Goal: Task Accomplishment & Management: Manage account settings

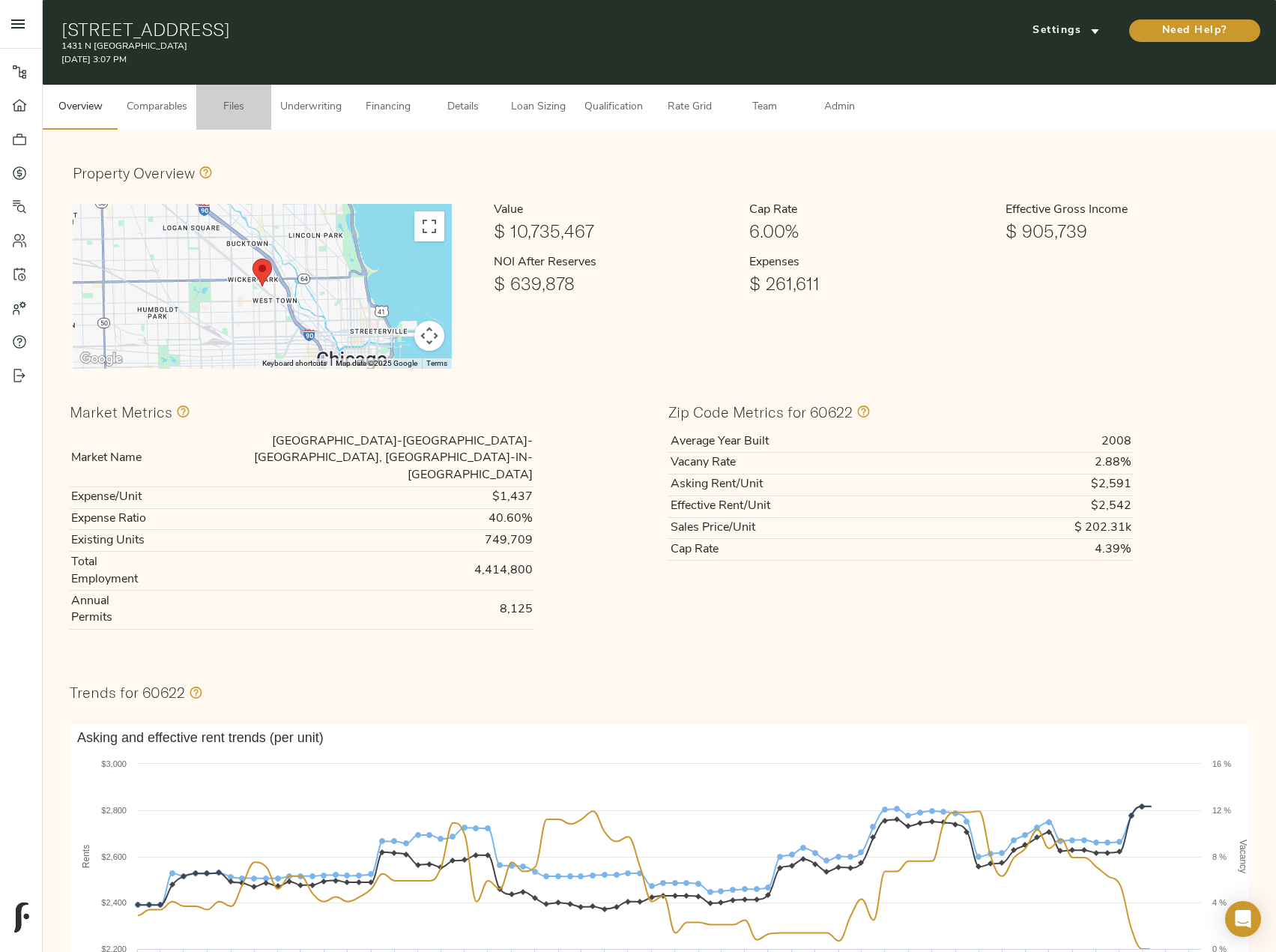
click at [229, 95] on button "Files" at bounding box center [234, 107] width 75 height 45
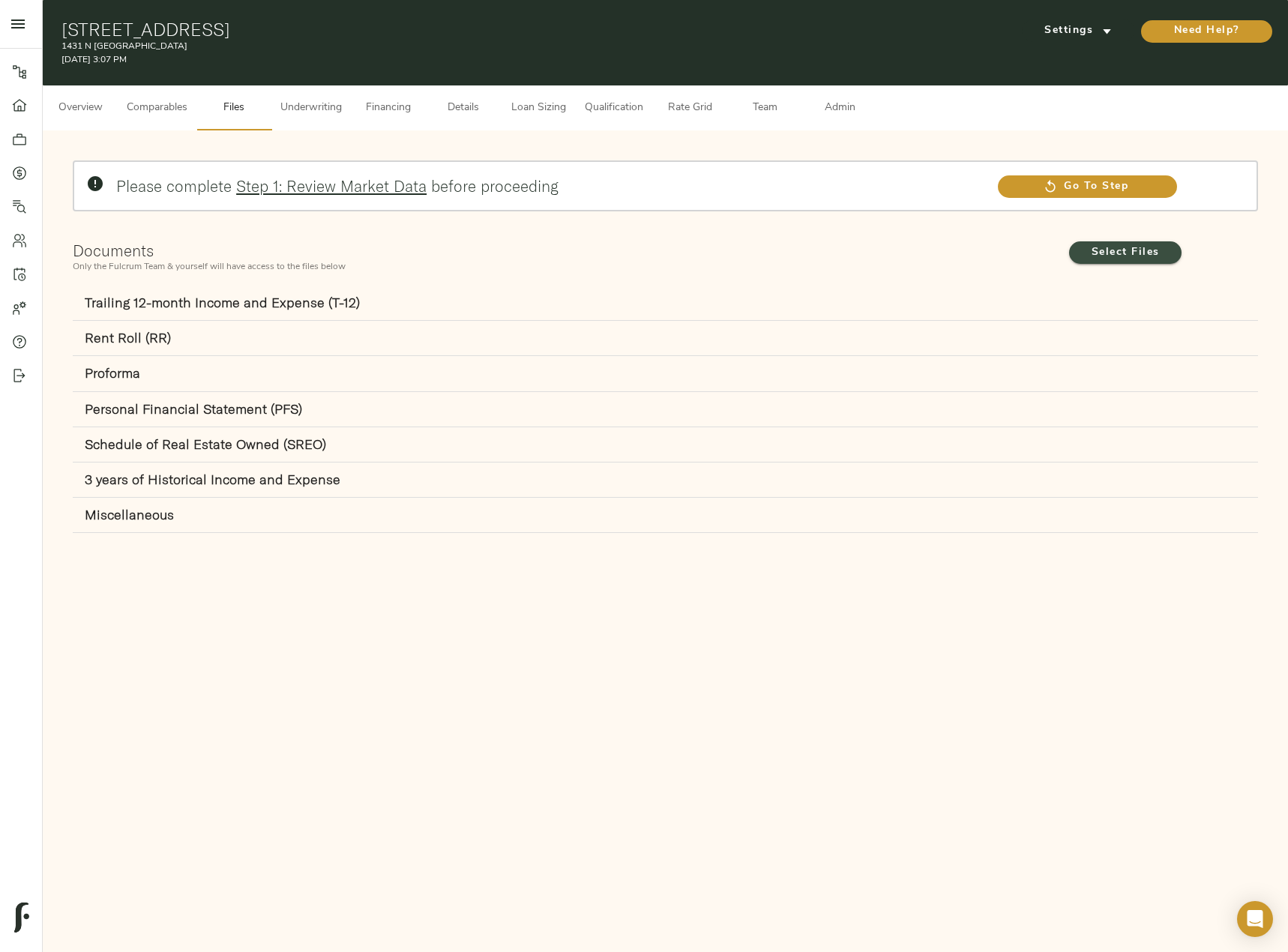
click at [1132, 255] on span "Select Files" at bounding box center [1125, 253] width 83 height 19
click at [0, 0] on input "Select Files" at bounding box center [0, 0] width 0 height 0
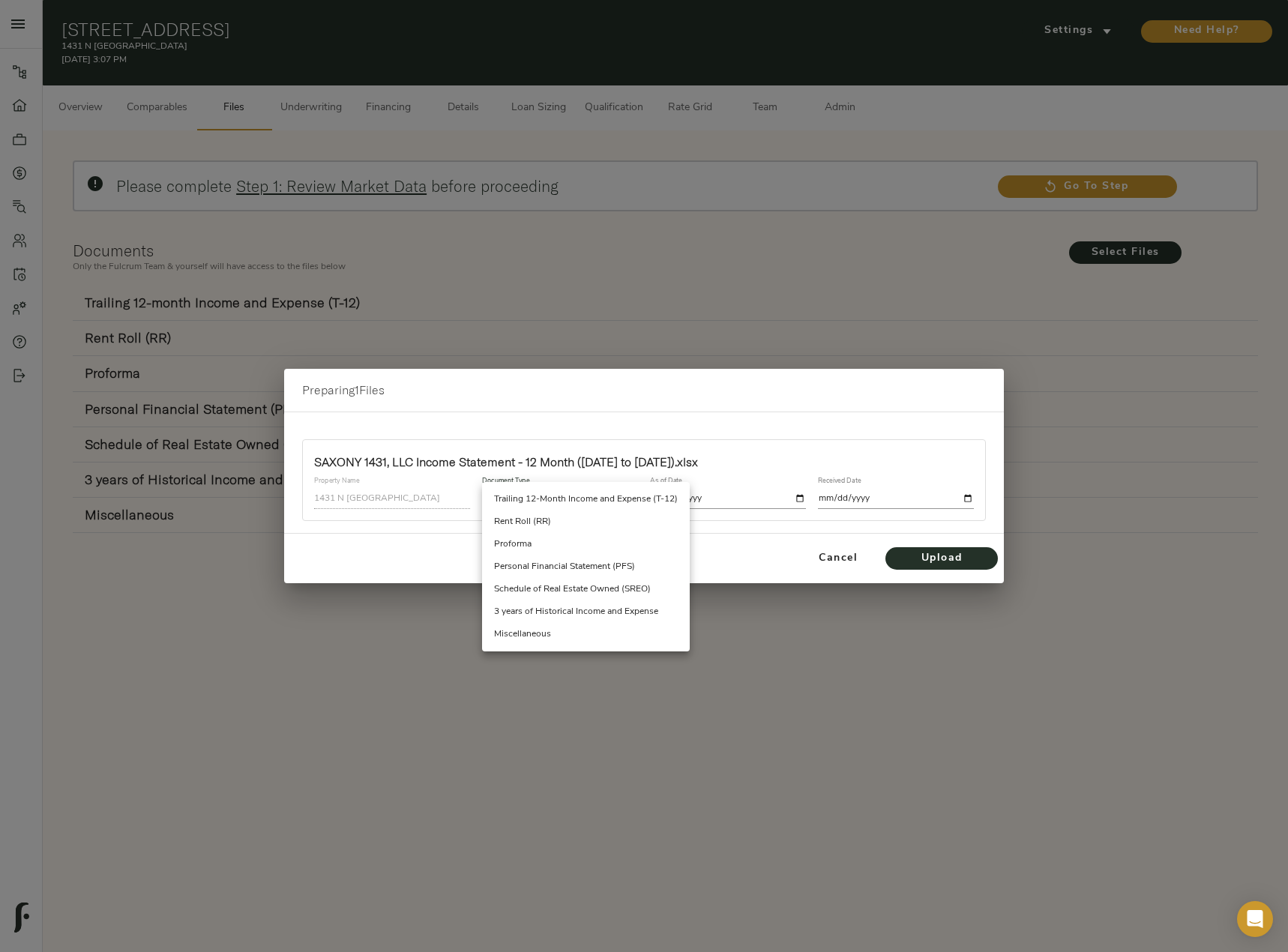
click at [586, 492] on body "1431 N Milwaukee - 1431 N Milwaukee Ave, Chicago, IL 60622 Pipeline Dashboard P…" at bounding box center [644, 552] width 1288 height 1104
click at [587, 492] on li "Trailing 12-Month Income and Expense (T-12)" at bounding box center [586, 498] width 207 height 22
type input "trailing_twelve"
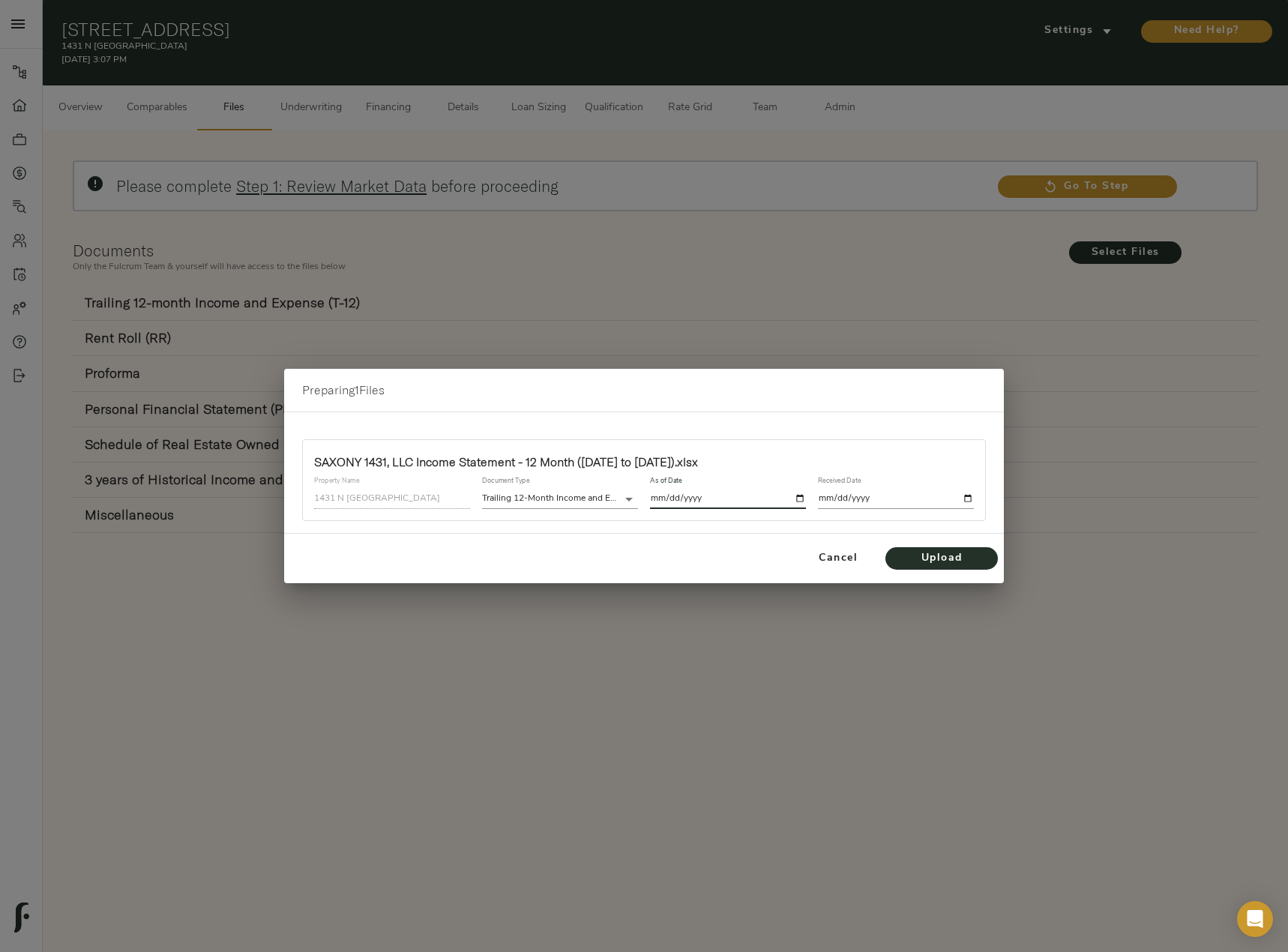
click at [803, 496] on input "date" at bounding box center [728, 498] width 156 height 20
type input "2025-07-31"
click at [970, 498] on input "date" at bounding box center [896, 498] width 156 height 20
type input "2025-08-15"
click at [968, 497] on input "2025-08-15" at bounding box center [896, 498] width 156 height 20
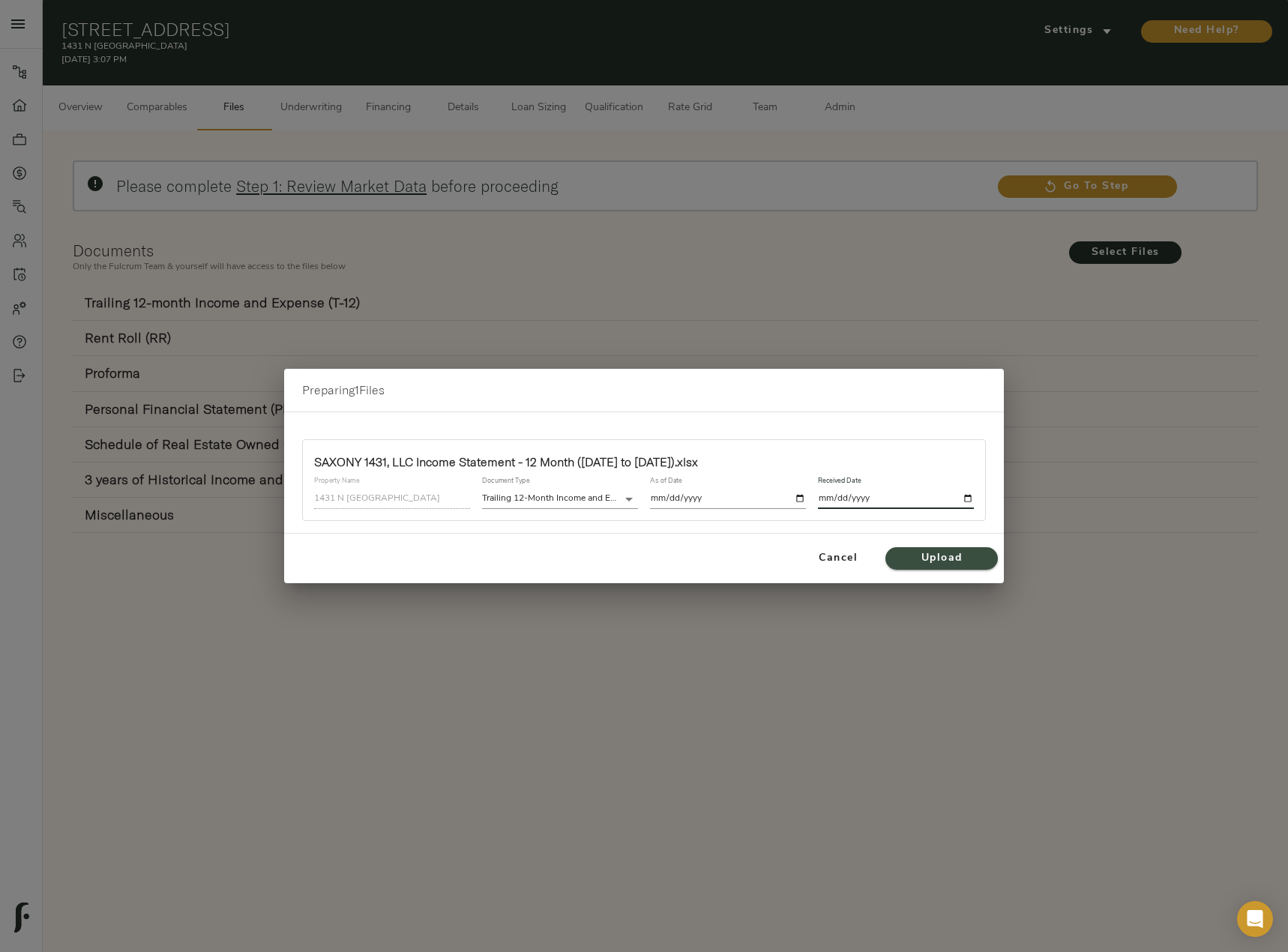
click at [938, 553] on span "Upload" at bounding box center [941, 559] width 83 height 19
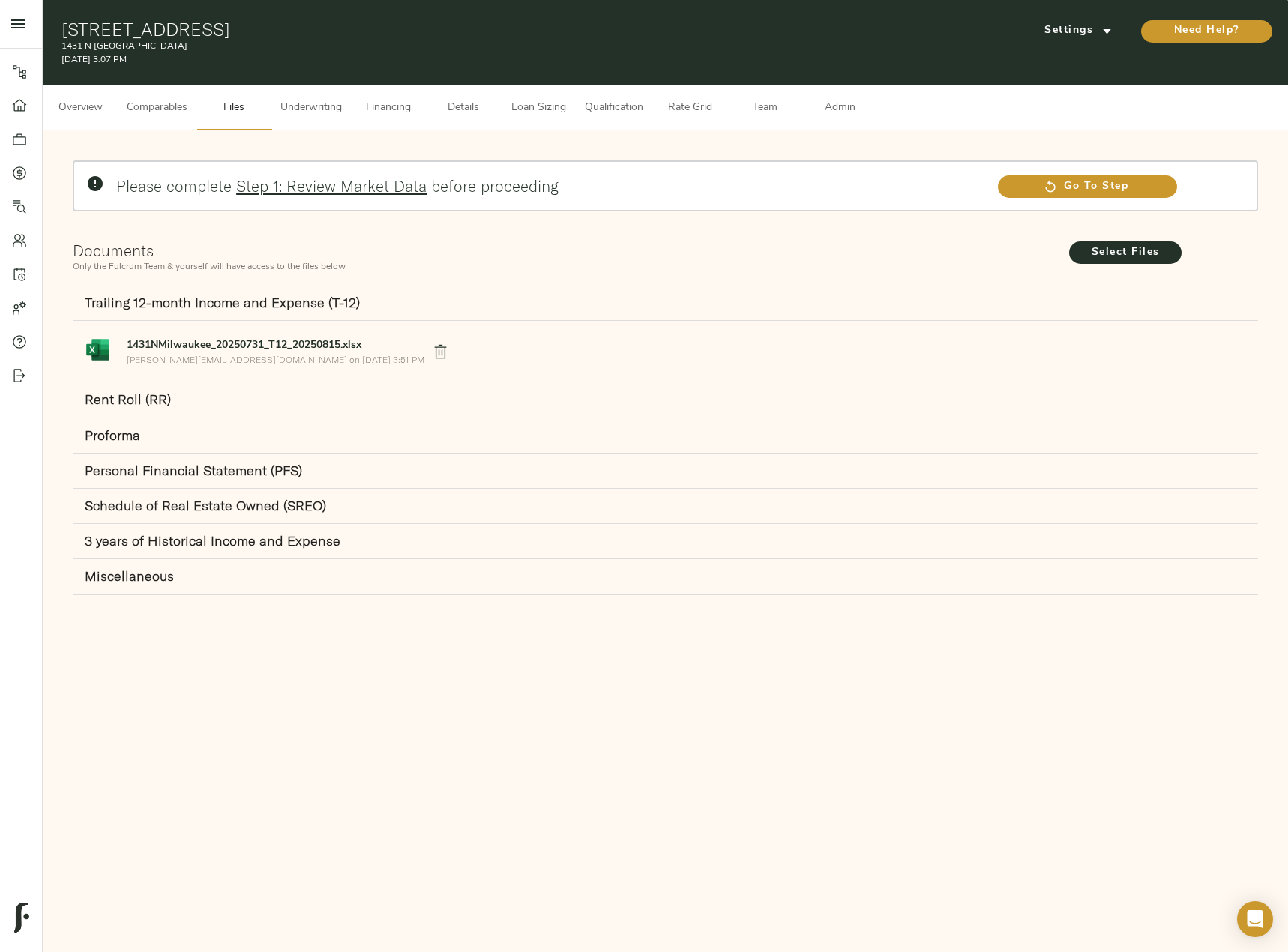
click at [332, 93] on button "Underwriting" at bounding box center [311, 108] width 80 height 45
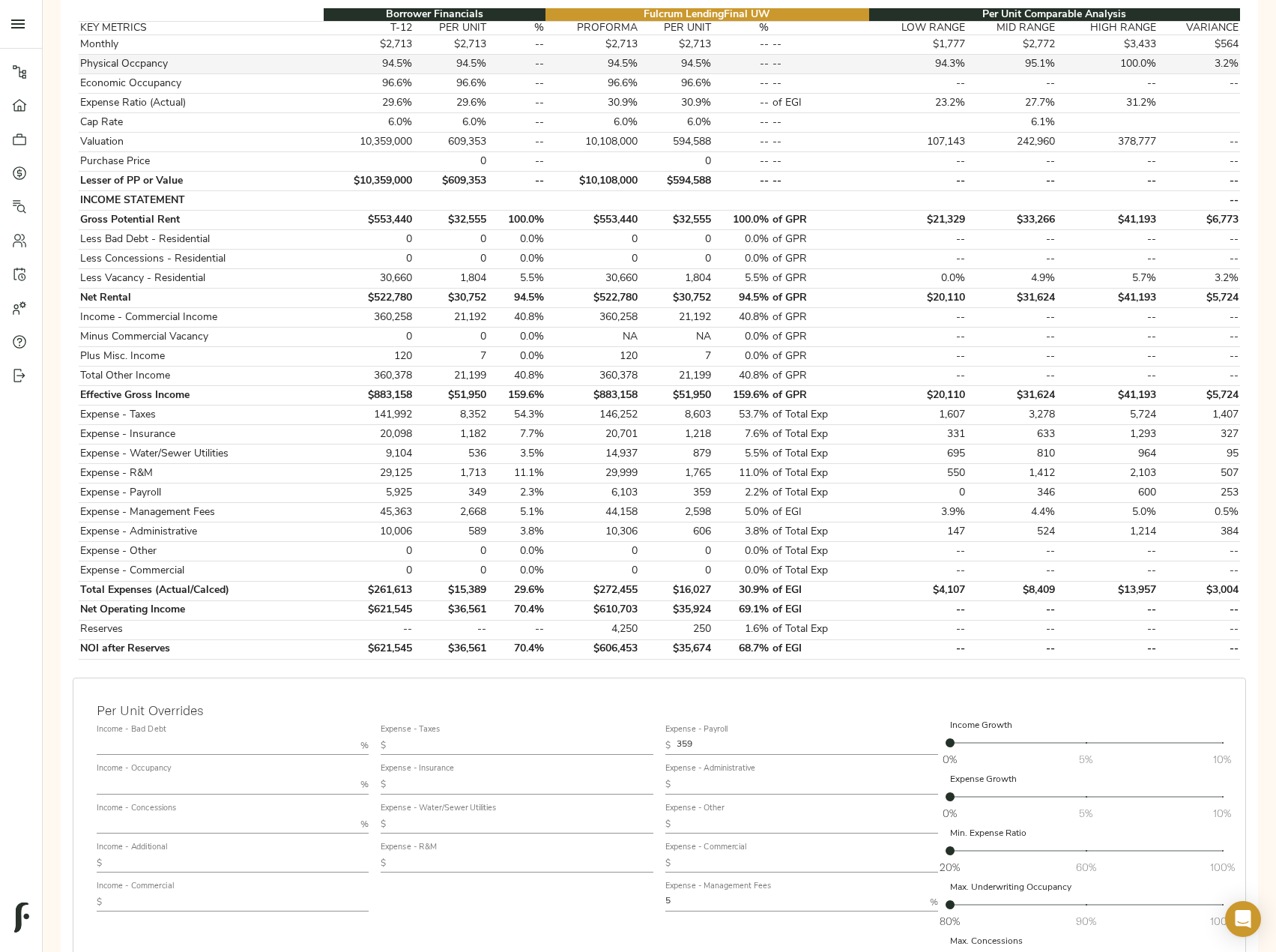
scroll to position [440, 0]
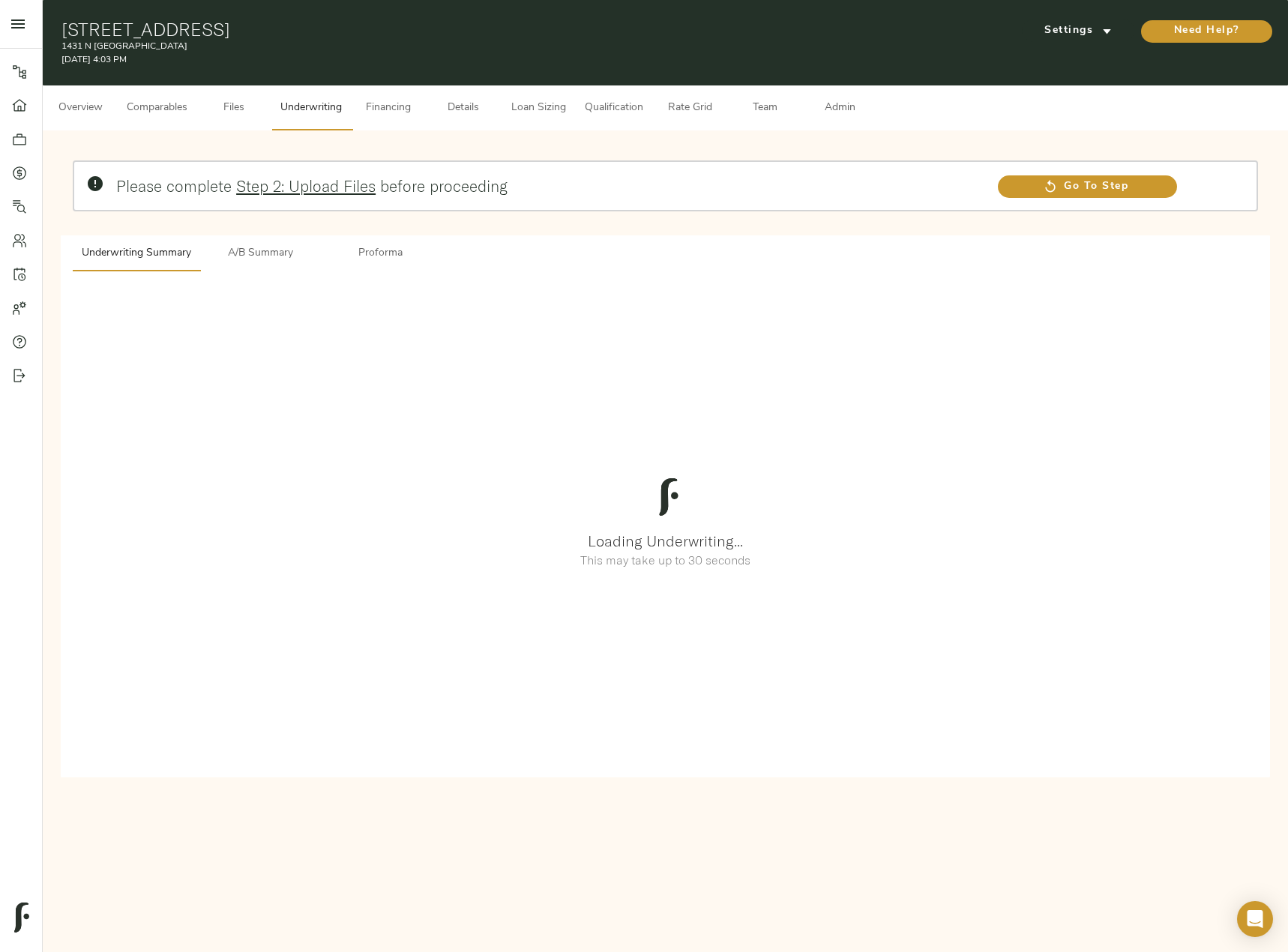
click at [240, 115] on span "Files" at bounding box center [234, 108] width 57 height 19
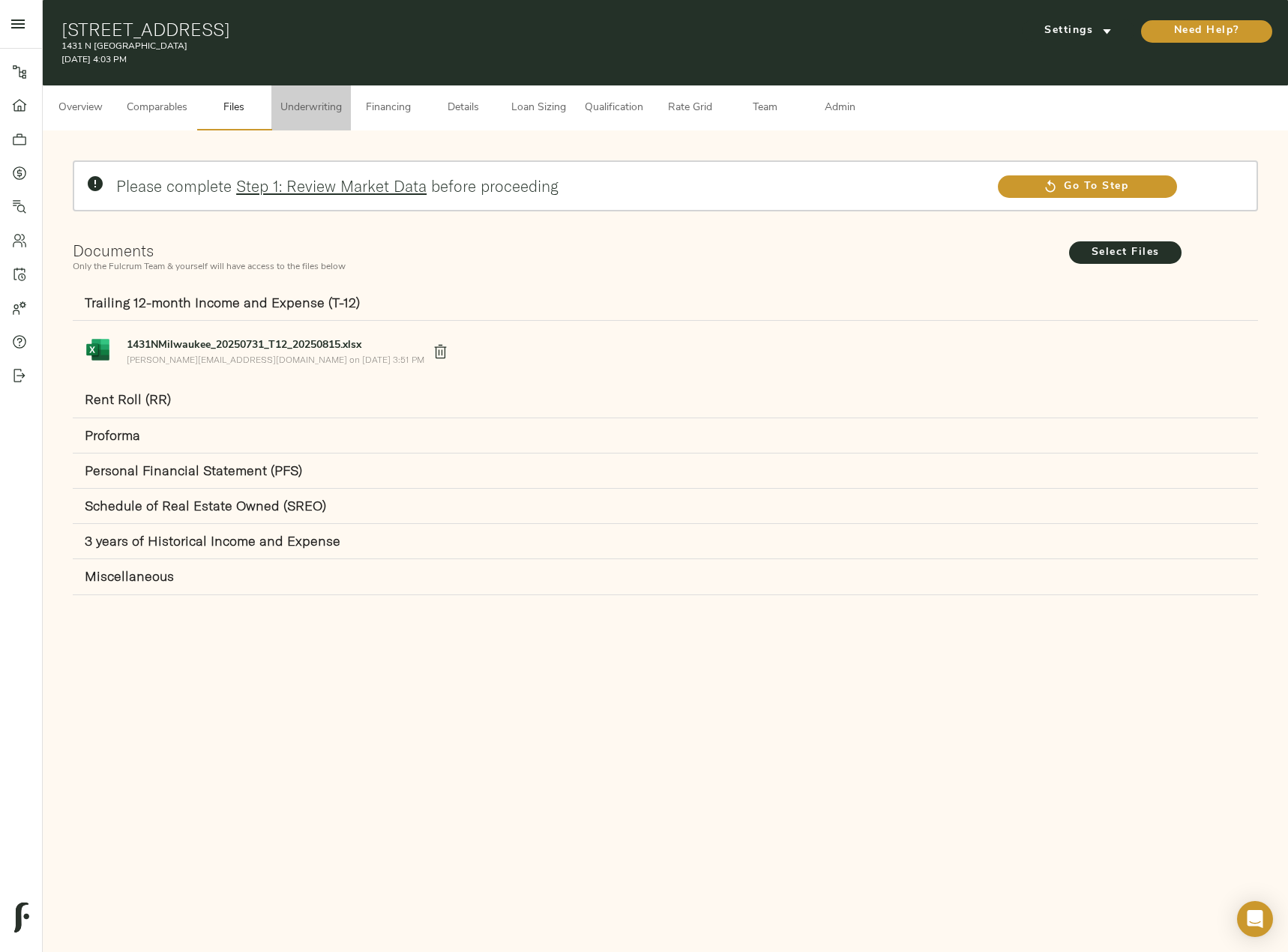
click at [329, 115] on span "Underwriting" at bounding box center [310, 108] width 61 height 19
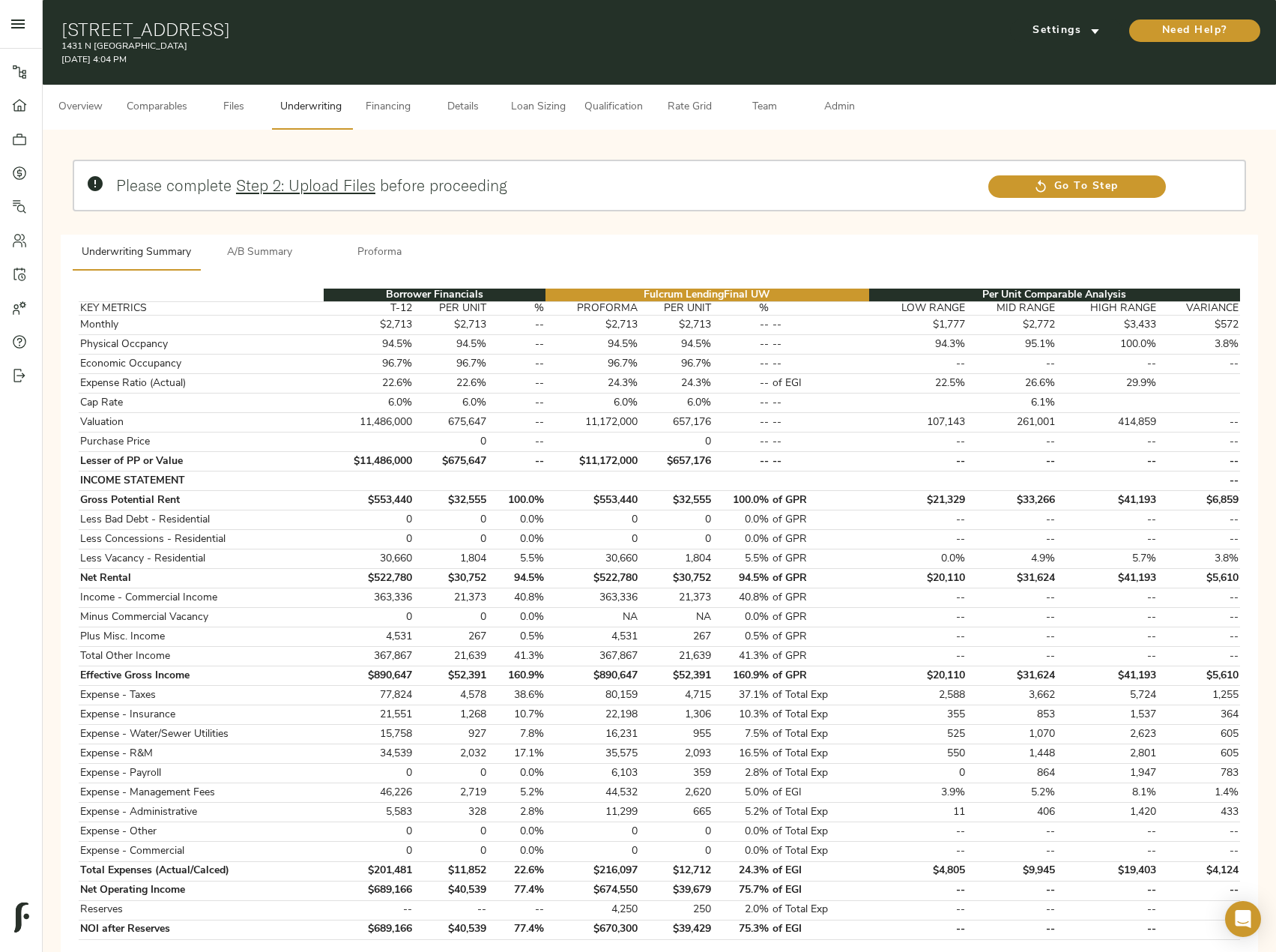
click at [269, 248] on span "A/B Summary" at bounding box center [260, 253] width 102 height 19
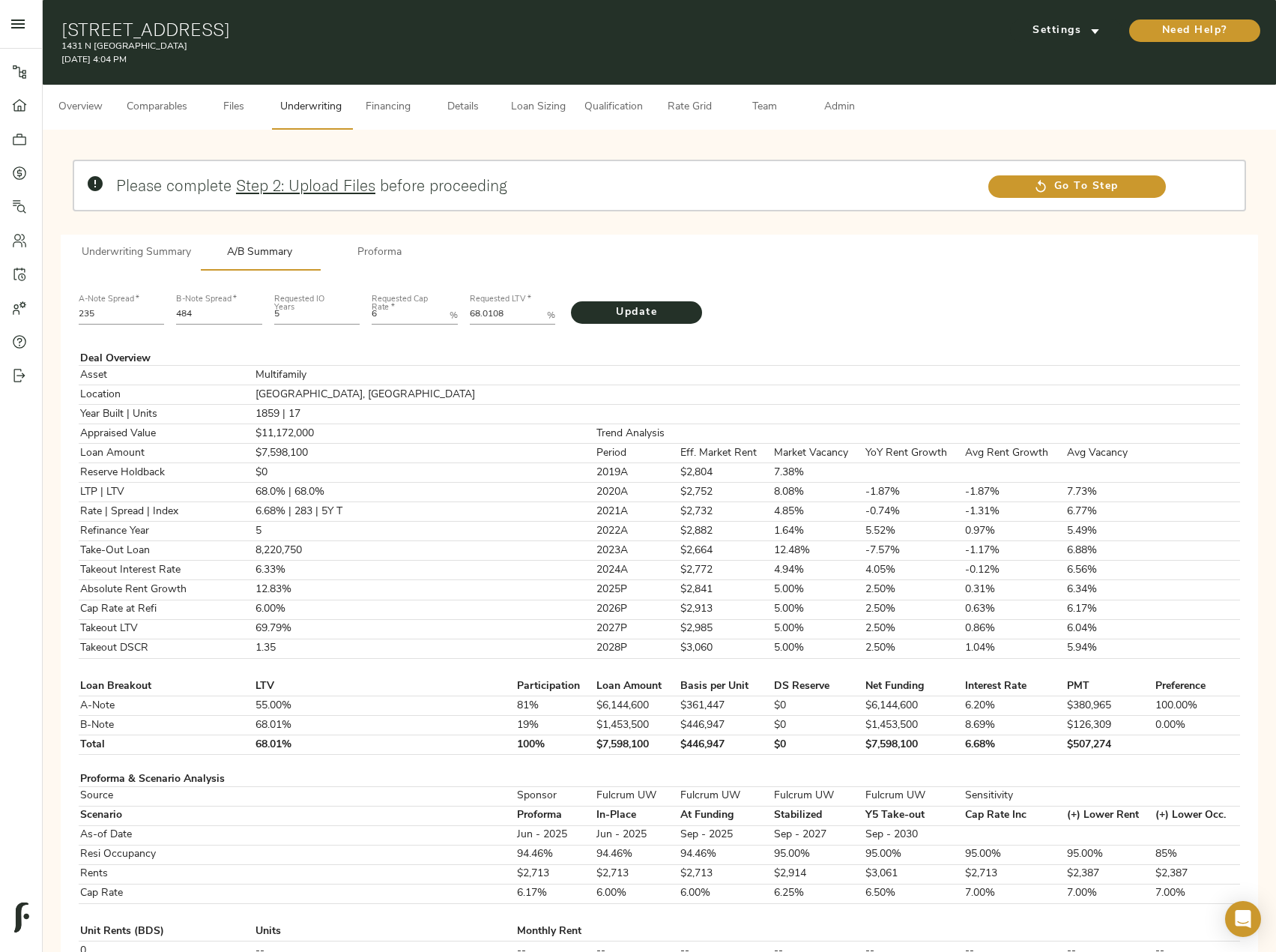
click at [166, 248] on span "Underwriting Summary" at bounding box center [136, 253] width 109 height 19
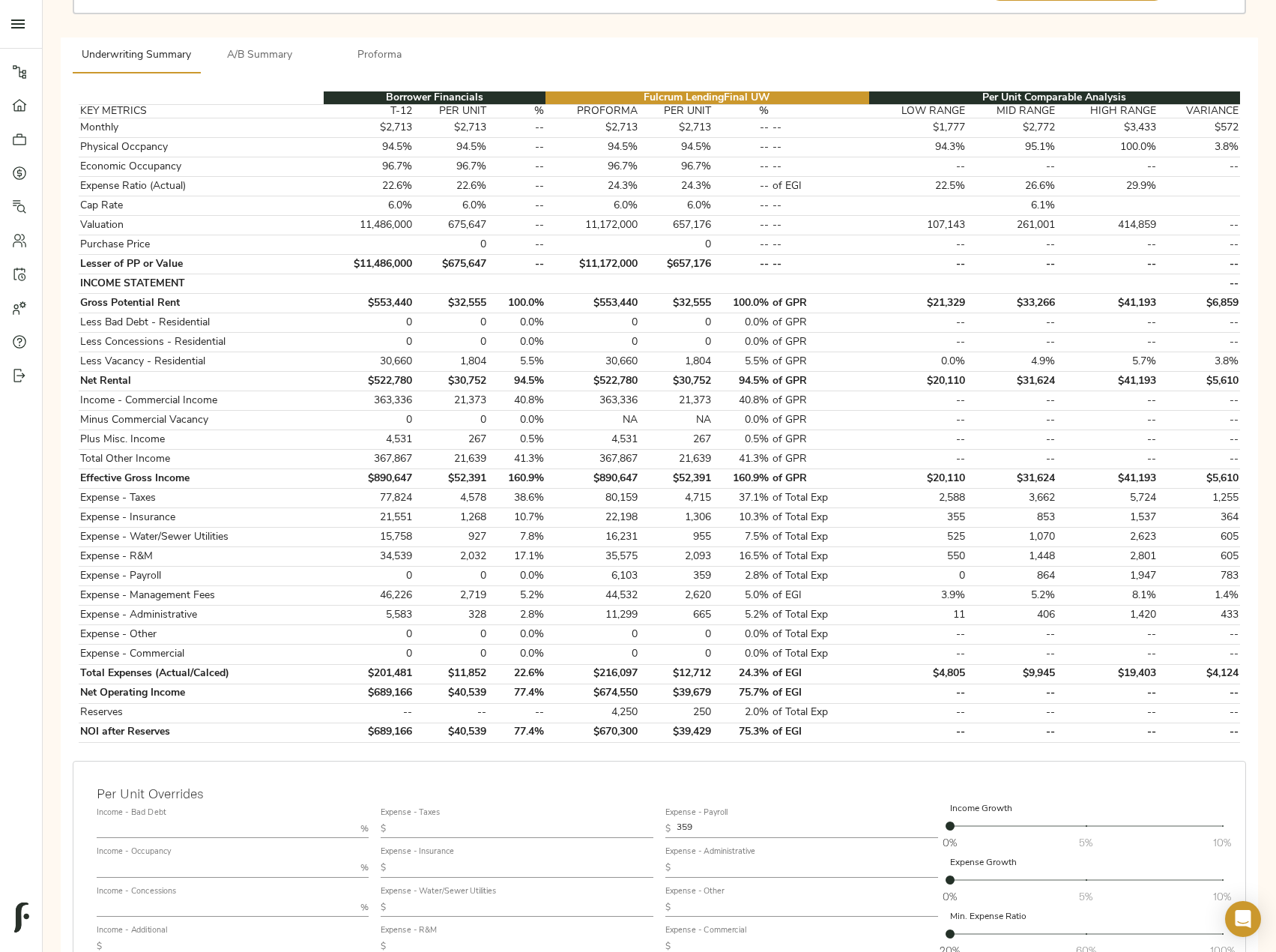
scroll to position [300, 0]
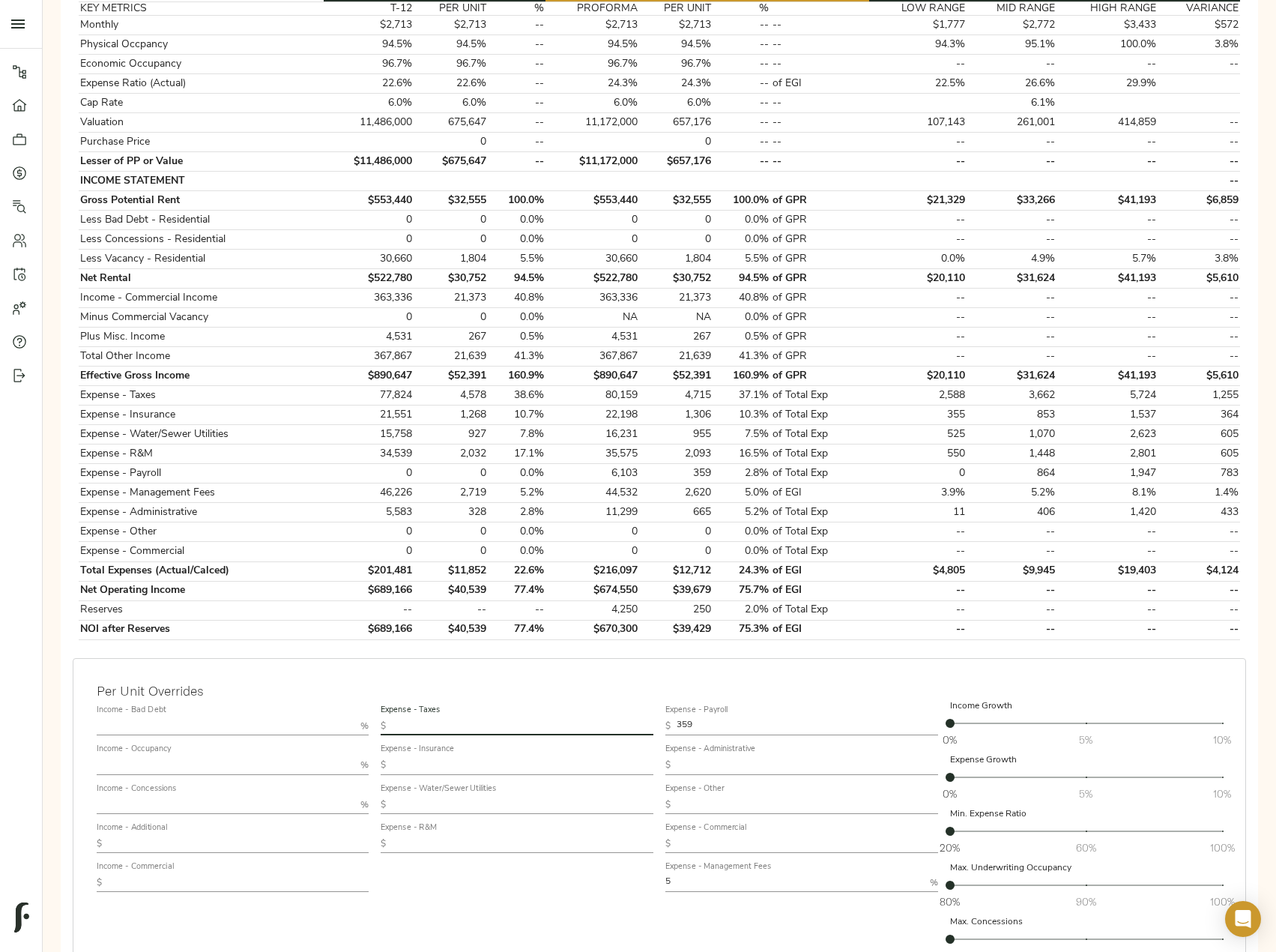
click at [457, 730] on input "text" at bounding box center [522, 726] width 262 height 18
paste input "10,588.24"
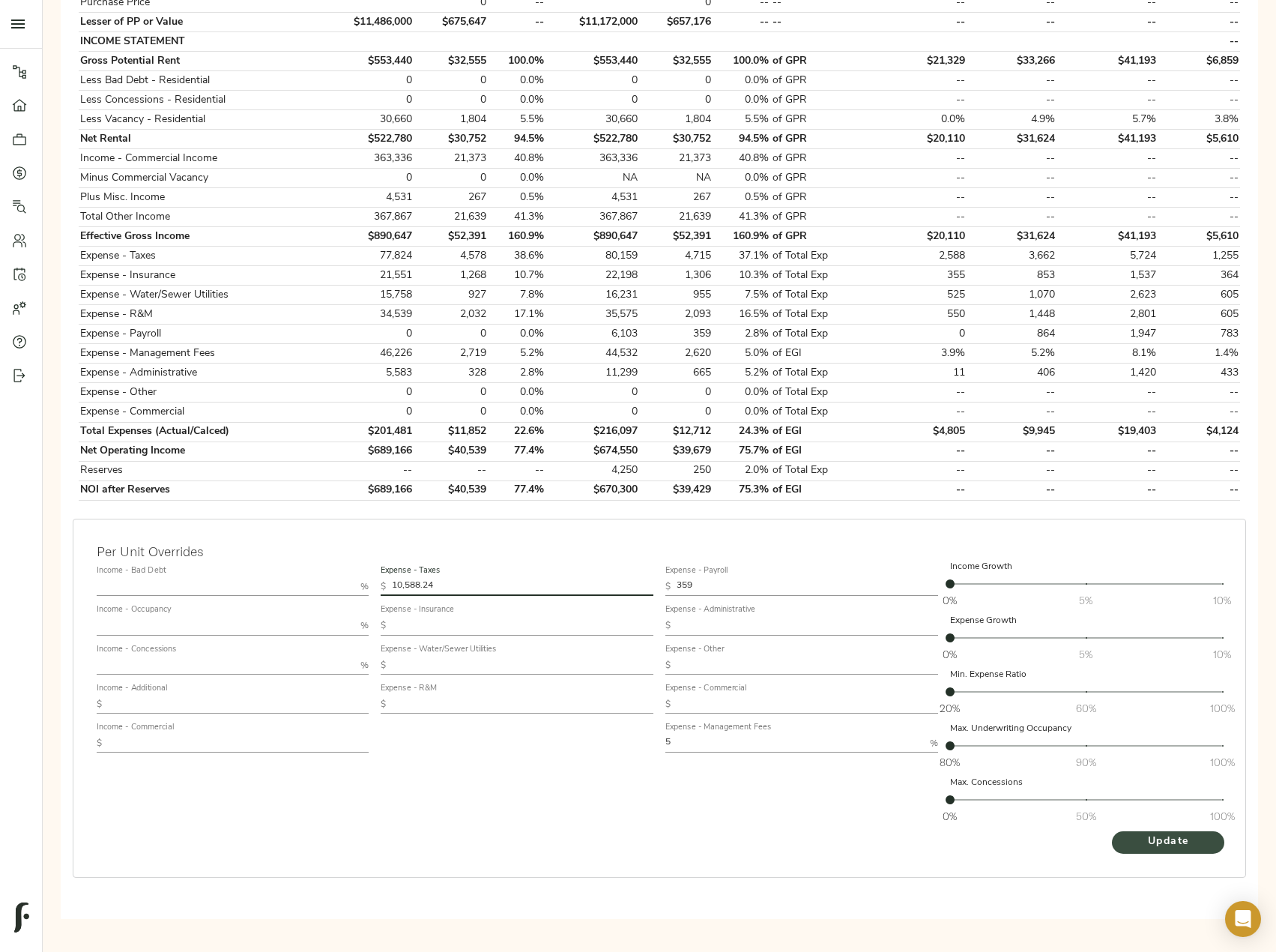
type input "10,588.24"
click at [1161, 842] on span "Update" at bounding box center [1168, 842] width 83 height 19
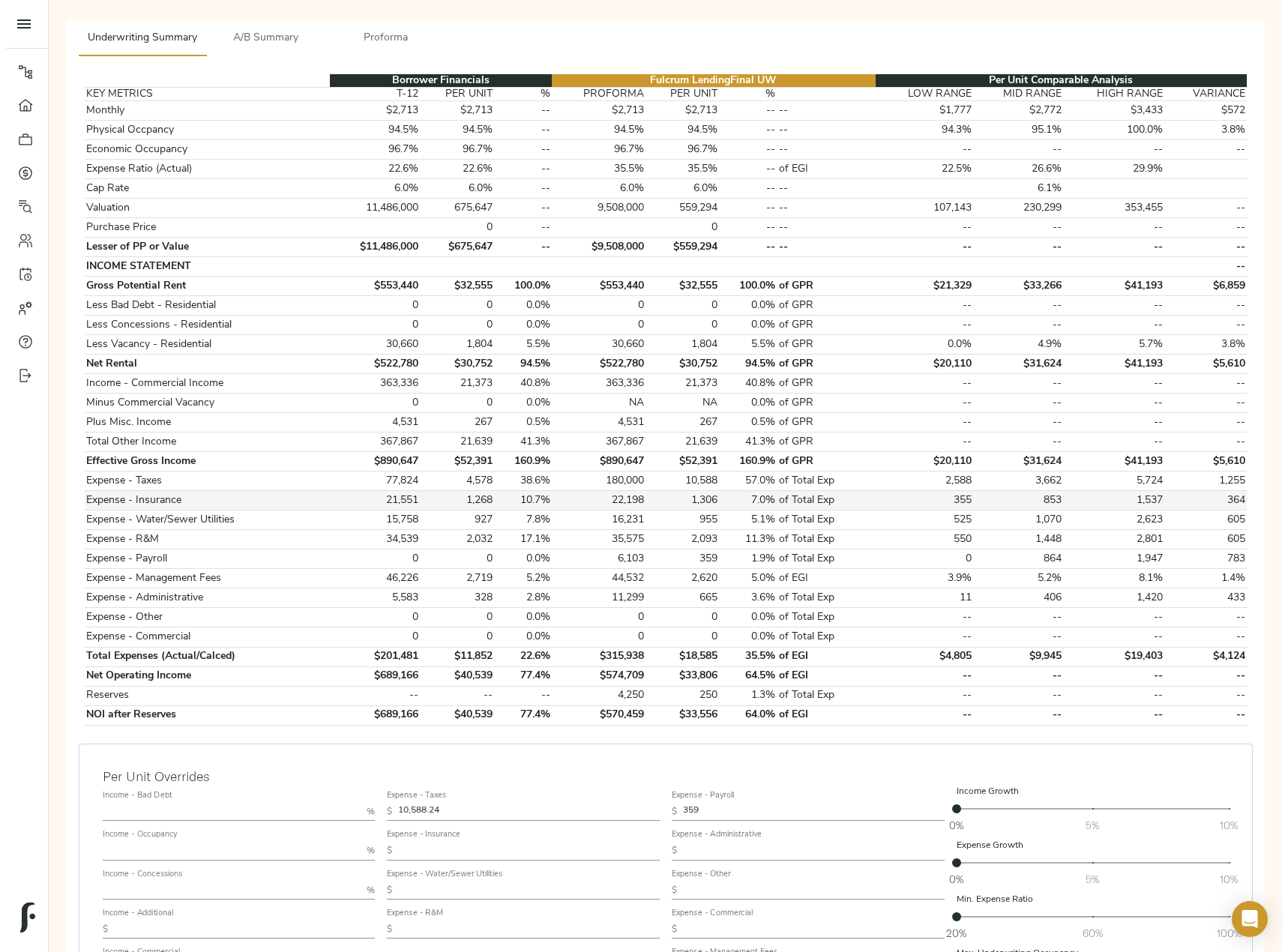
scroll to position [0, 0]
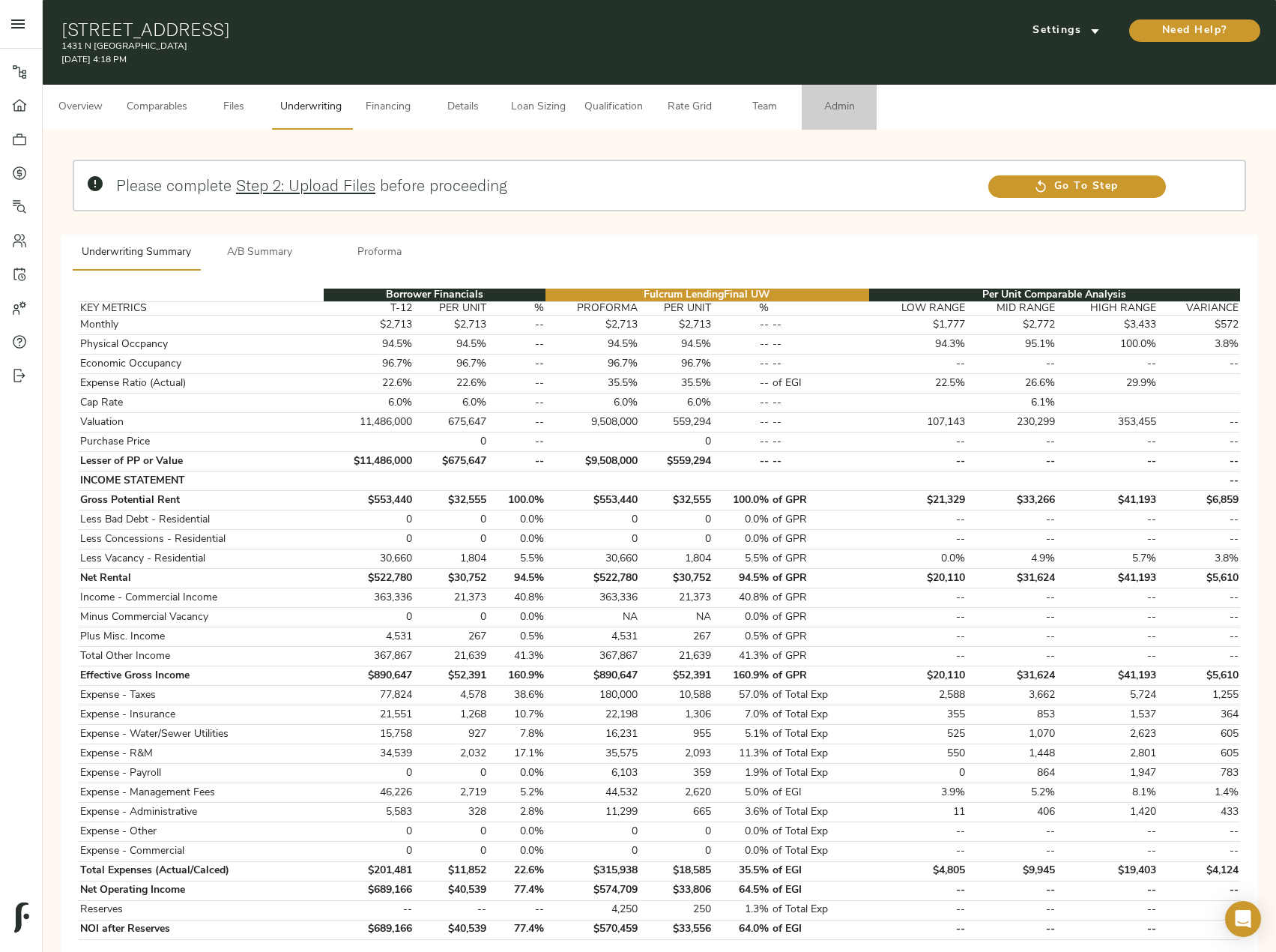
click at [854, 105] on span "Admin" at bounding box center [840, 108] width 57 height 19
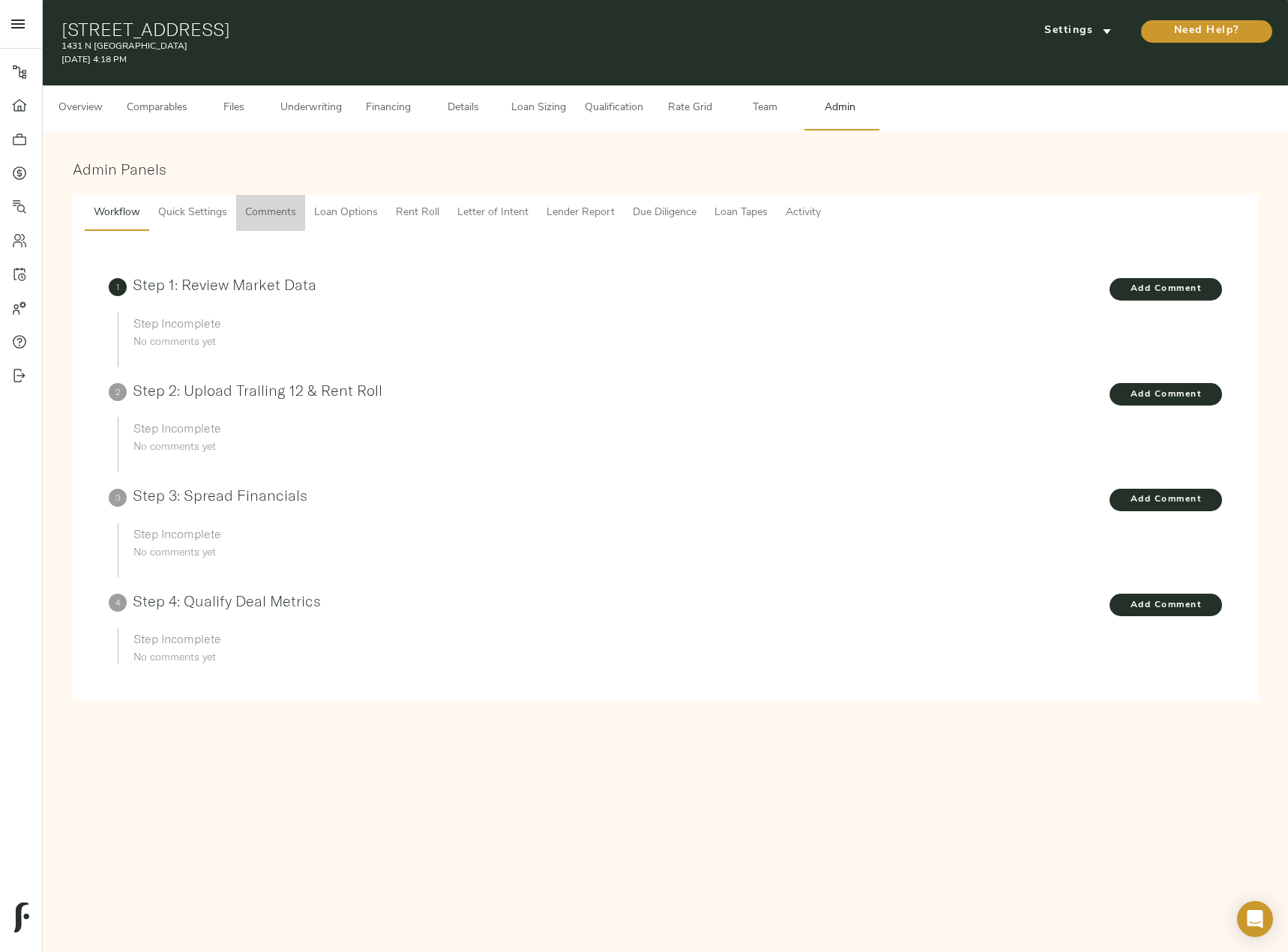
click at [283, 208] on span "Comments" at bounding box center [271, 213] width 51 height 19
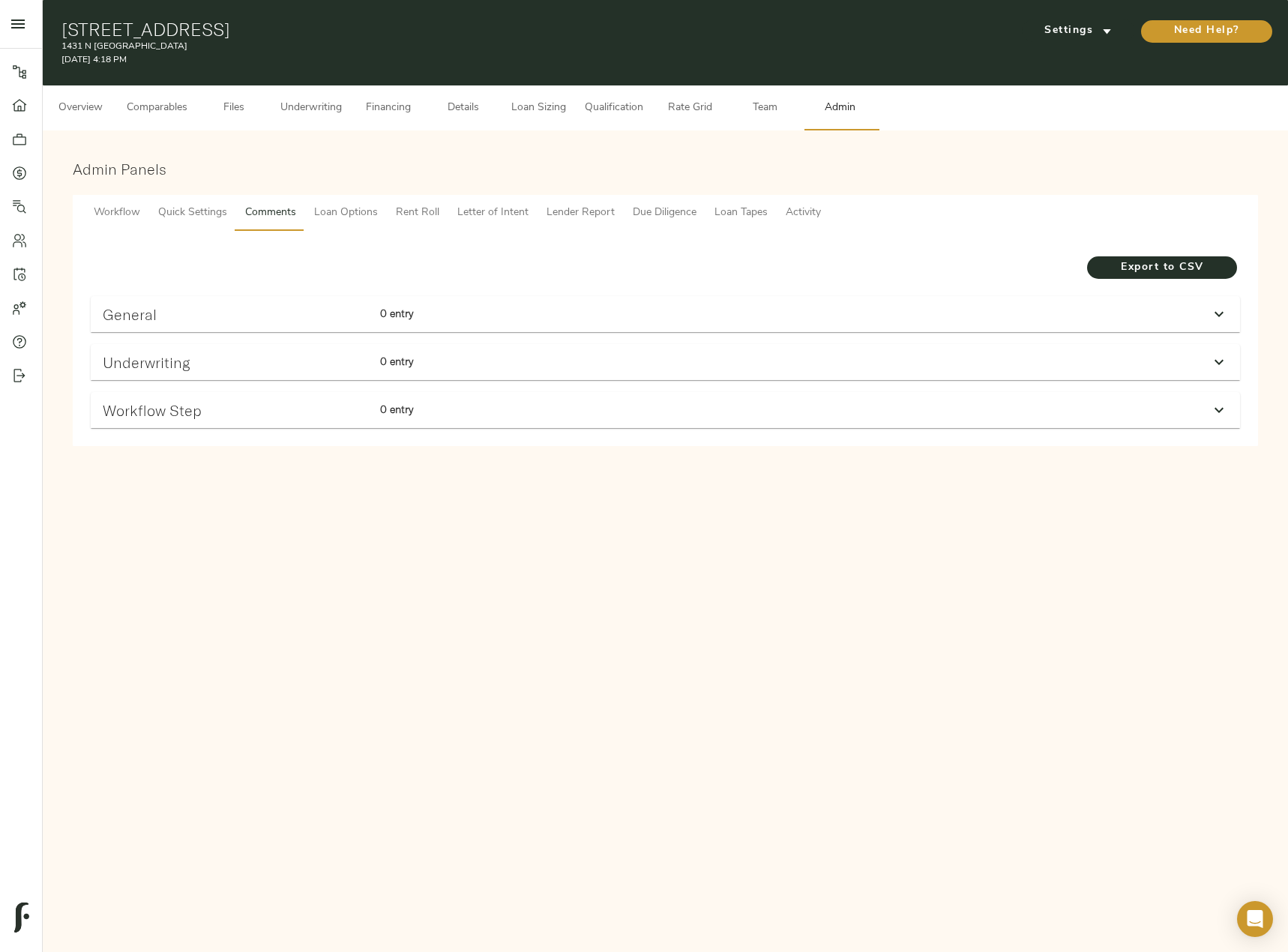
click at [966, 363] on div "Underwriting 0 entry" at bounding box center [652, 362] width 1110 height 29
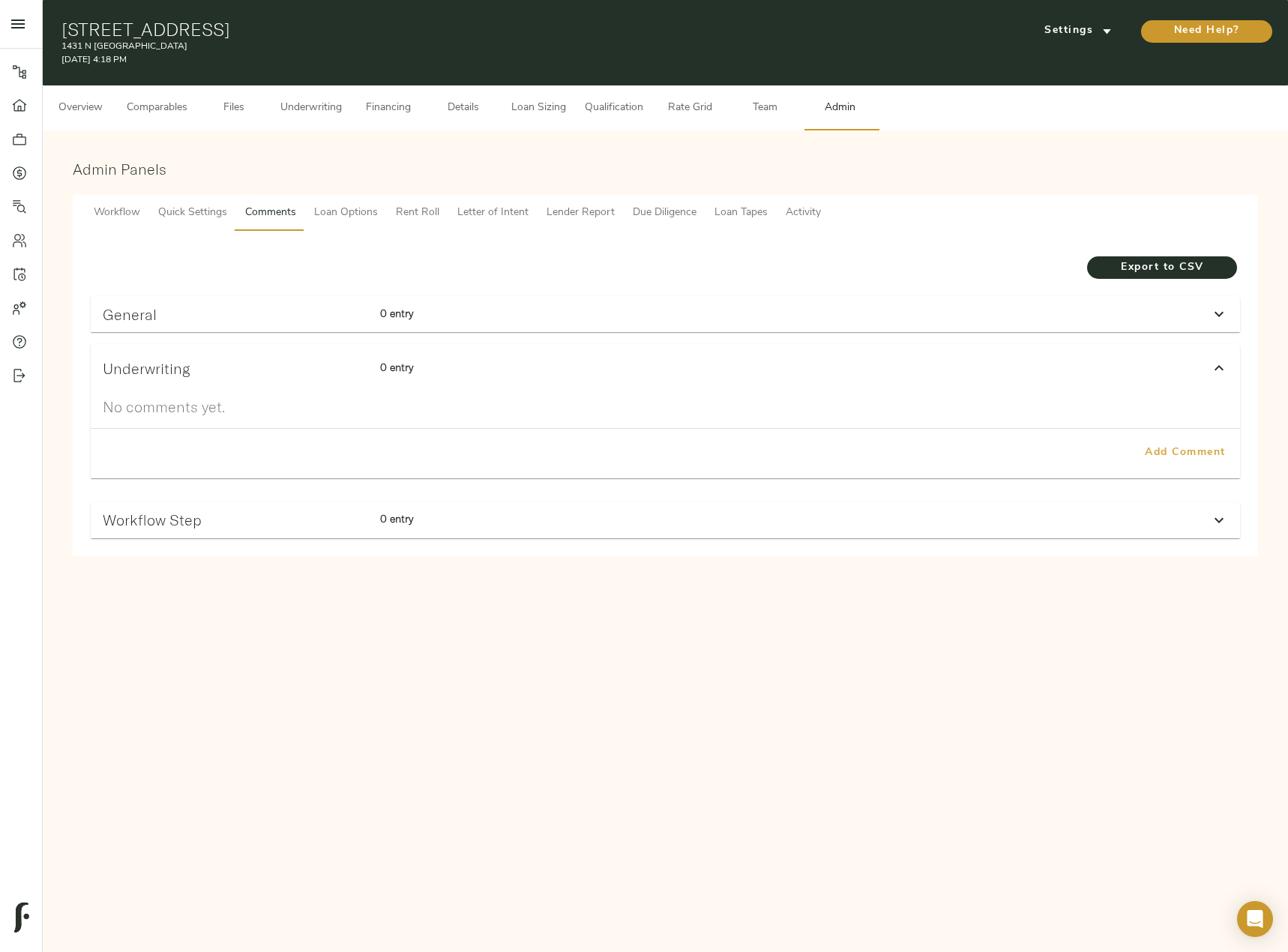
click at [1187, 466] on button "Add Comment" at bounding box center [1185, 454] width 98 height 37
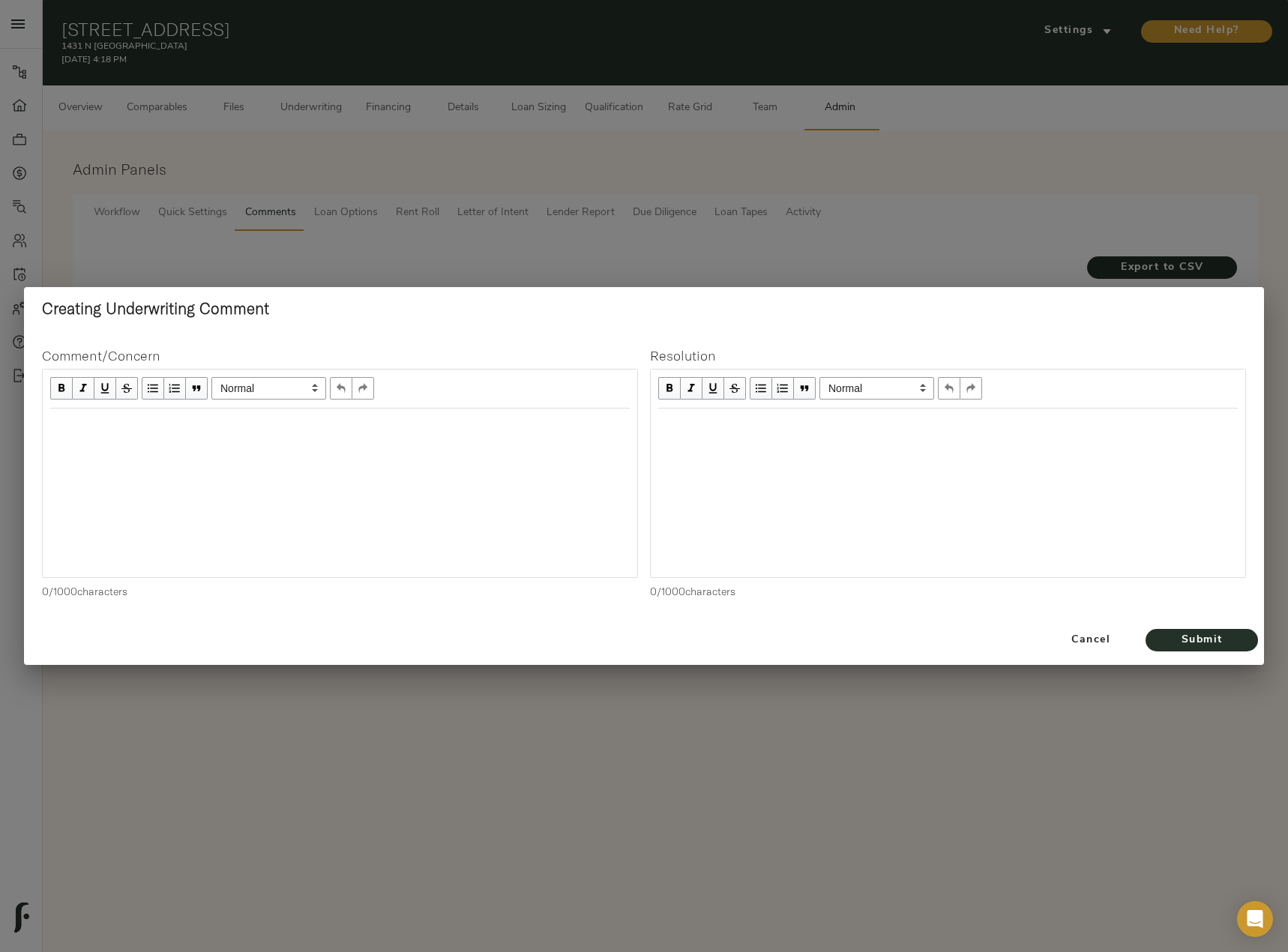
click at [276, 461] on div at bounding box center [340, 493] width 594 height 169
click at [202, 428] on div "Edit text" at bounding box center [340, 424] width 580 height 17
click at [448, 427] on div "8/16/2025 - Looking at historical Taxes I think we need to be higher," at bounding box center [340, 424] width 580 height 17
click at [515, 425] on span "8/16/2025 - Looking at historical Taxes I think we need to be higher, $189K for…" at bounding box center [283, 423] width 464 height 12
click at [274, 438] on div "8/16/2025 - Looking at historical Taxes I think we need to be higher, $189K for…" at bounding box center [340, 433] width 580 height 35
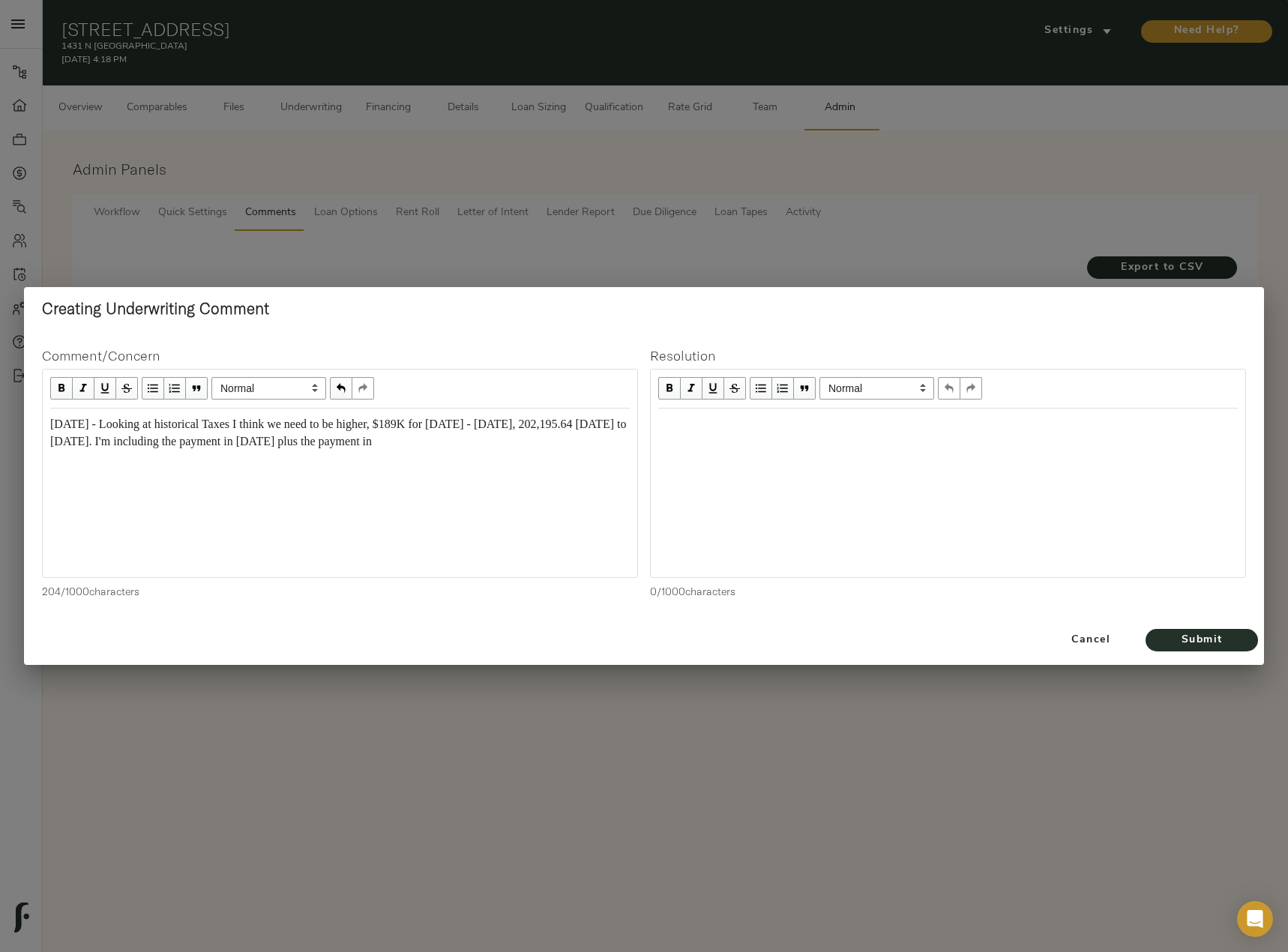
click at [593, 446] on div "8/16/2025 - Looking at historical Taxes I think we need to be higher, $189K for…" at bounding box center [340, 433] width 580 height 35
click at [168, 457] on div "8/16/2025 - Looking at historical Taxes I think we need to be higher, $189K for…" at bounding box center [340, 433] width 593 height 48
click at [1231, 641] on span "Submit" at bounding box center [1201, 640] width 83 height 19
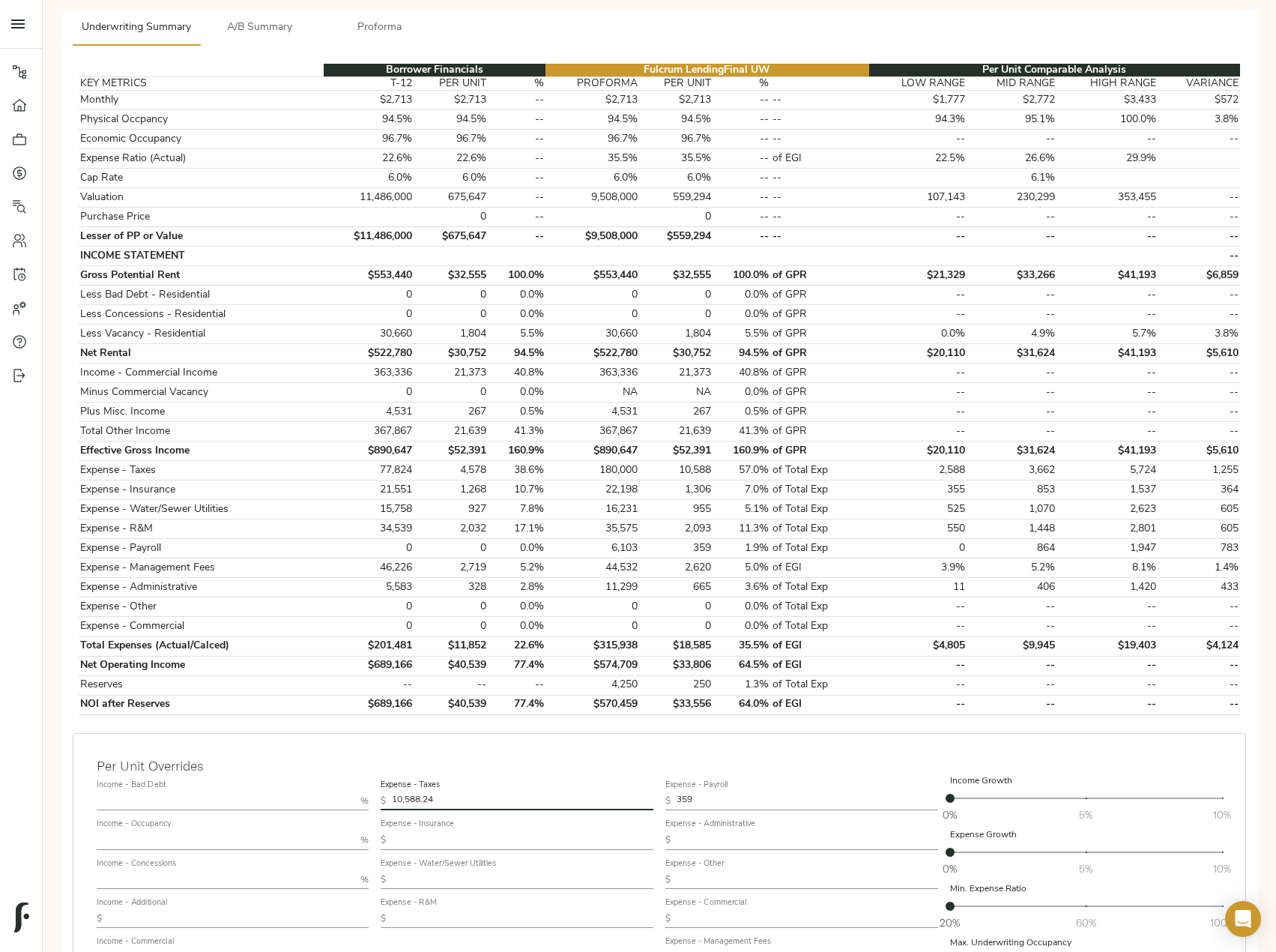
drag, startPoint x: 279, startPoint y: 790, endPoint x: 231, endPoint y: 786, distance: 48.2
click at [245, 787] on div "Income - Bad Debt % Income - Occupancy % Income - Concessions % Income - Additi…" at bounding box center [659, 909] width 1137 height 282
paste input "8,352.46"
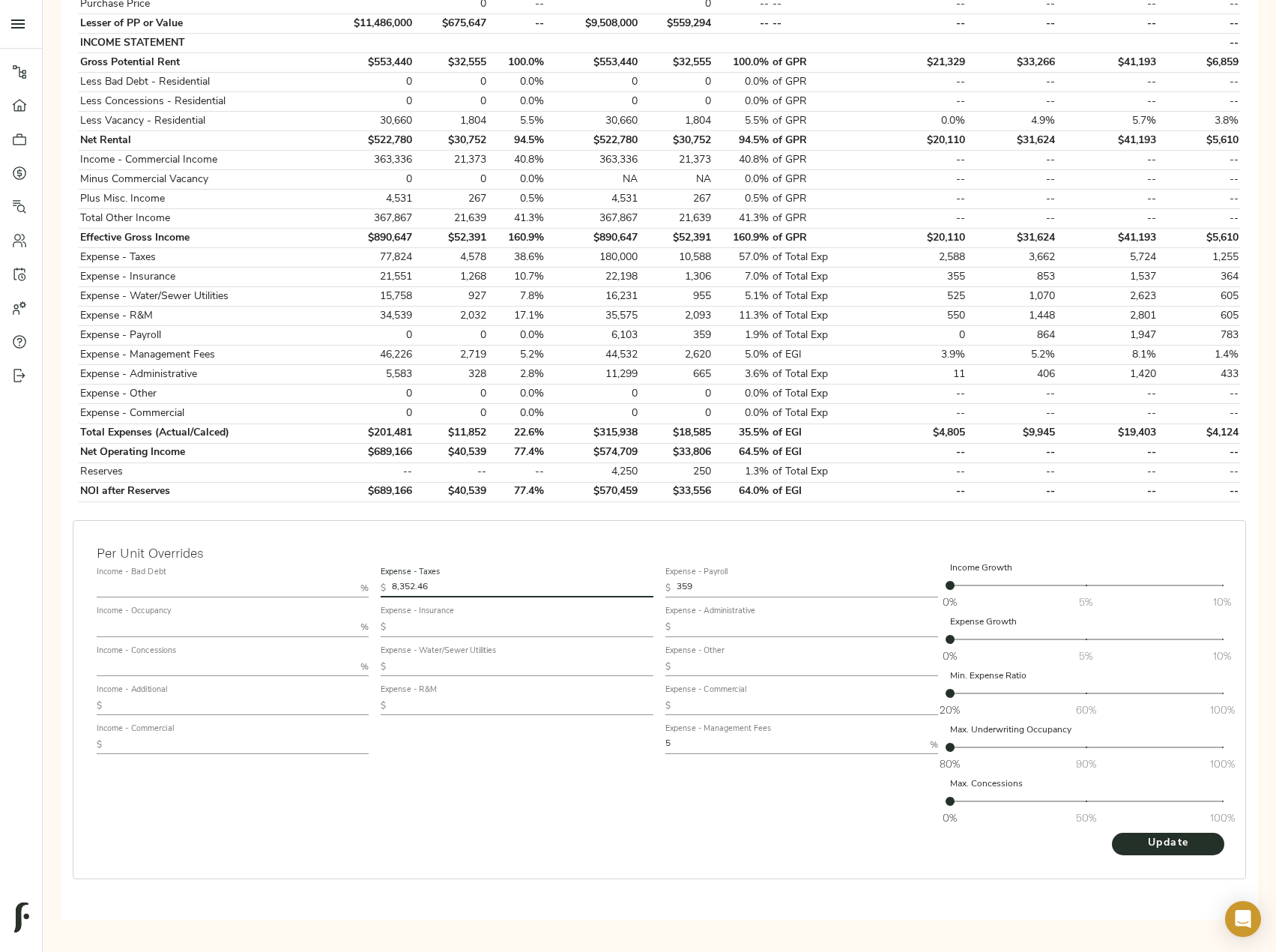
scroll to position [440, 0]
type input "8,352.46"
click at [1175, 837] on span "Update" at bounding box center [1168, 842] width 83 height 19
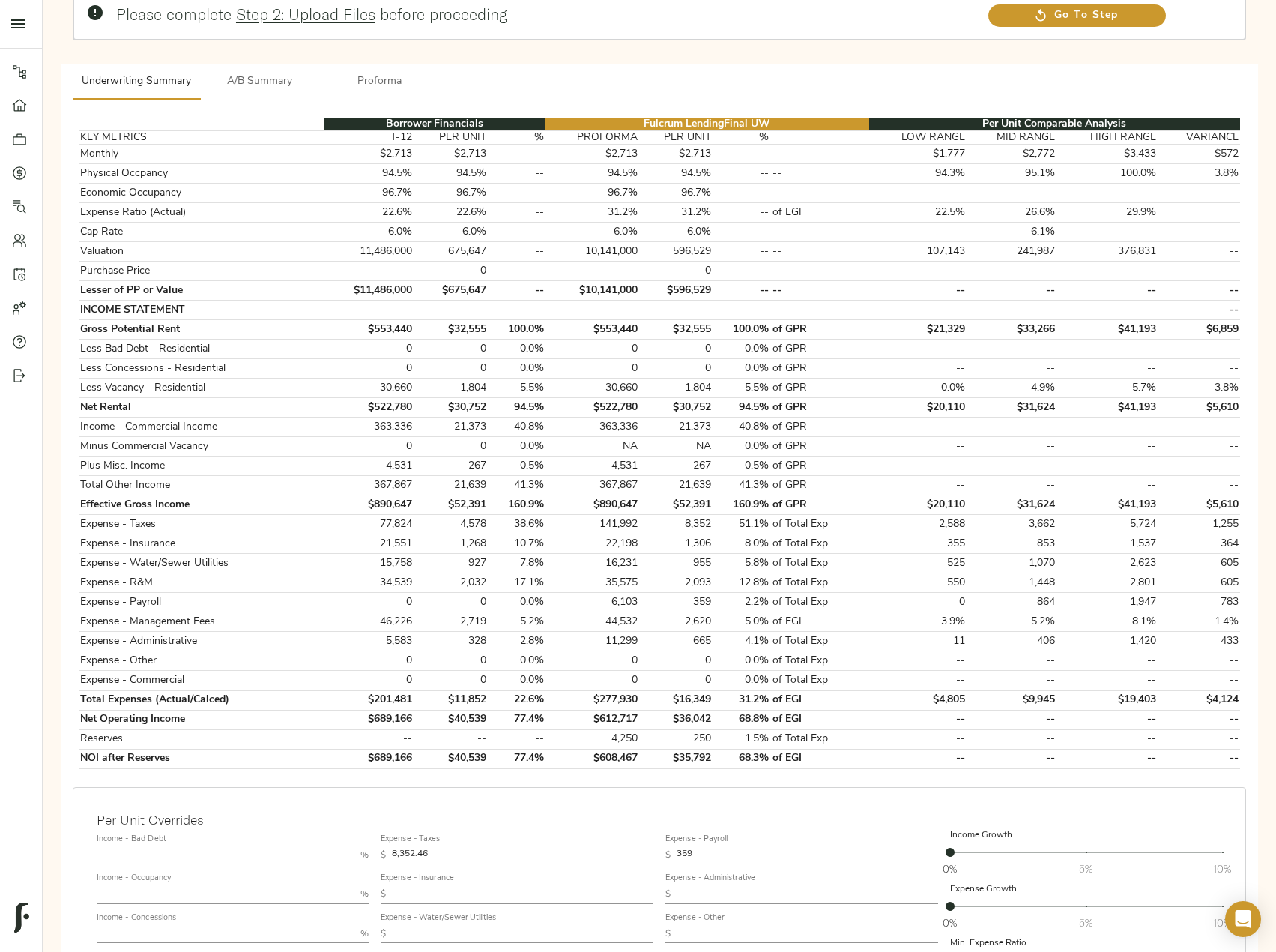
scroll to position [225, 0]
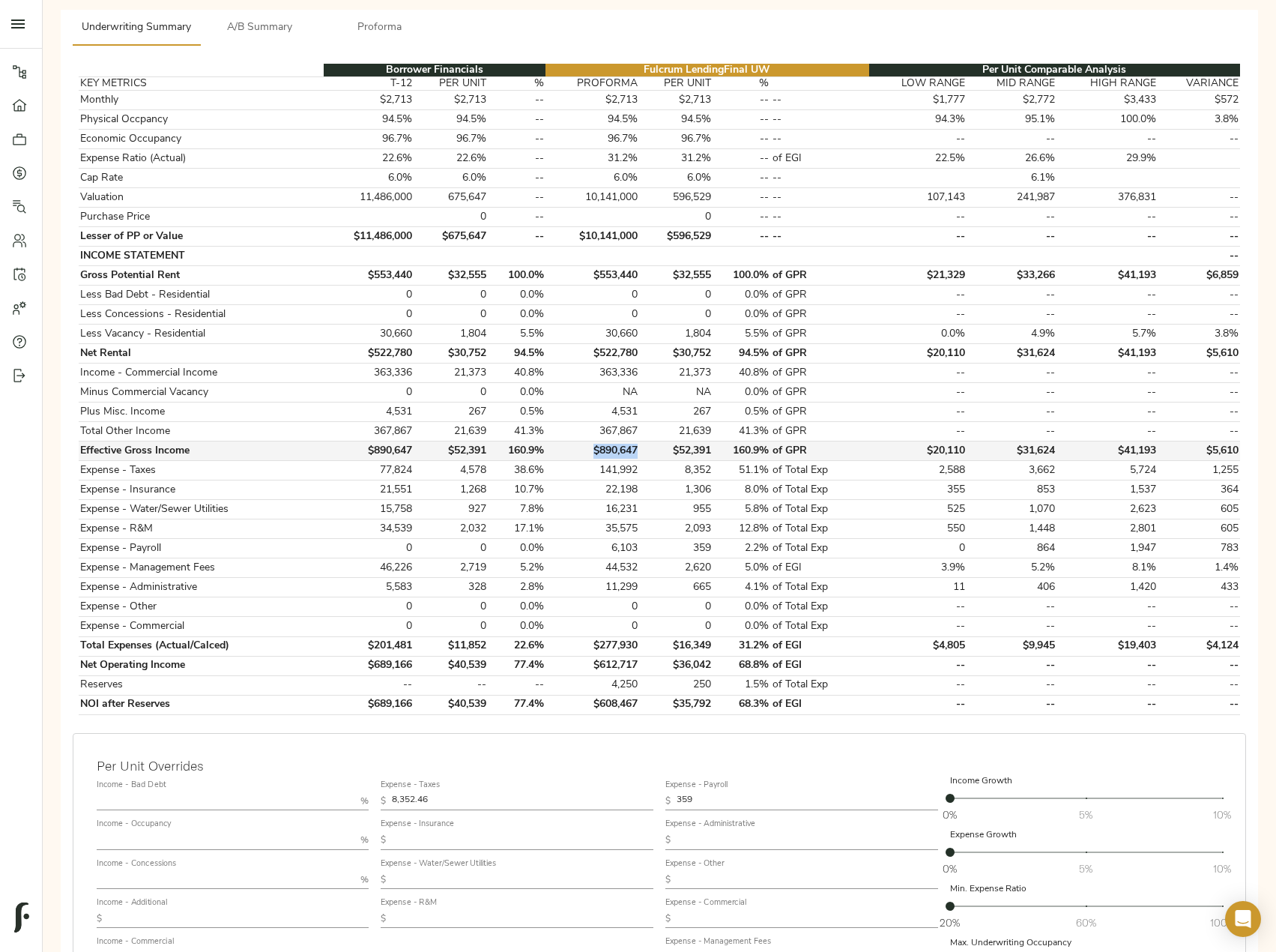
drag, startPoint x: 641, startPoint y: 447, endPoint x: 575, endPoint y: 445, distance: 66.0
click at [575, 445] on td "$890,647" at bounding box center [592, 450] width 94 height 19
copy td "$890,647"
drag, startPoint x: 422, startPoint y: 567, endPoint x: 378, endPoint y: 564, distance: 44.1
click at [378, 564] on tr "Expense - Management Fees 46,226 2,719 5.2% 44,532 2,620 5.0% of EGI 3.9% 5.2% …" at bounding box center [659, 567] width 1161 height 19
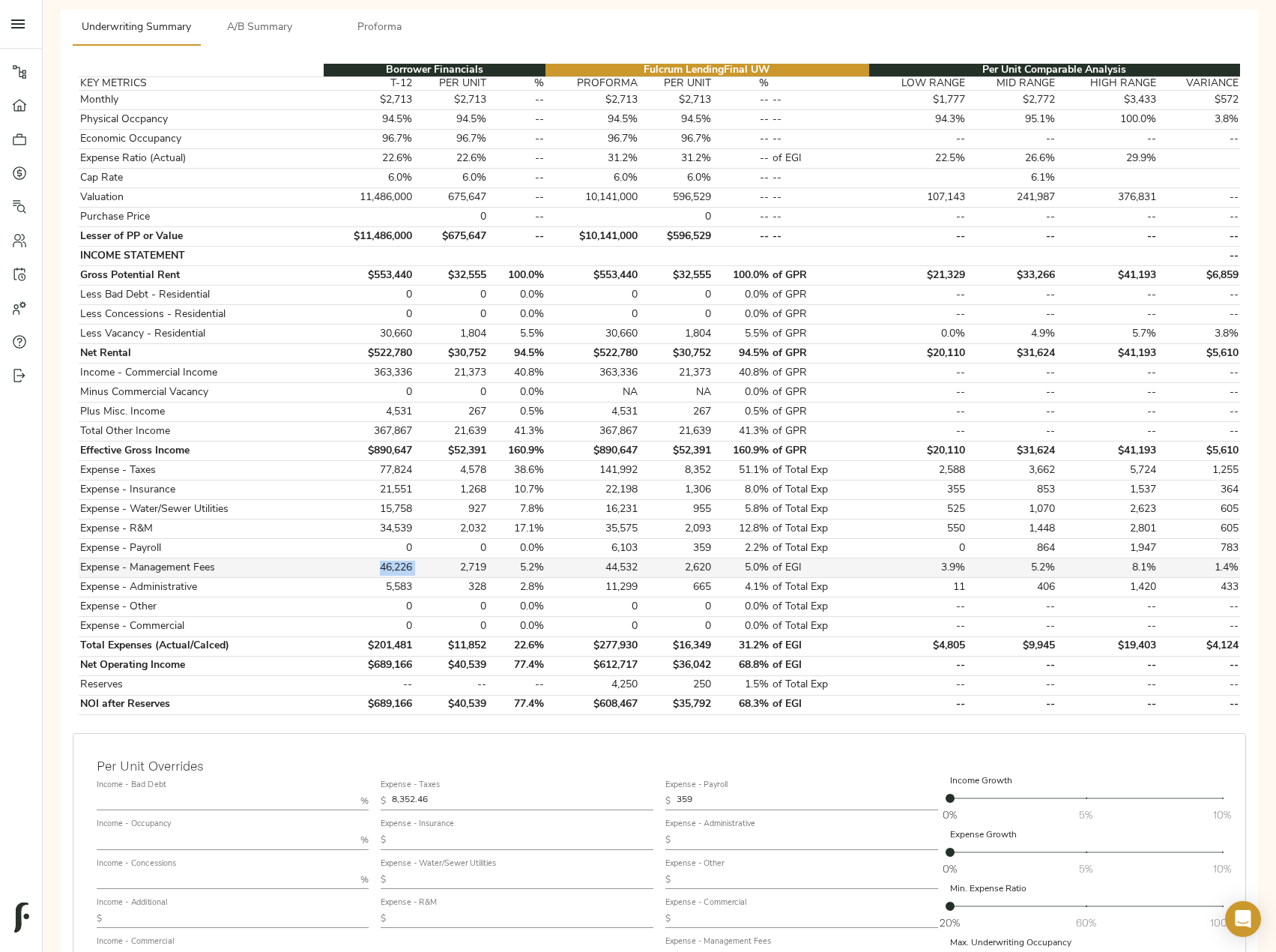
copy td "46,226"
drag, startPoint x: 440, startPoint y: 799, endPoint x: 309, endPoint y: 787, distance: 131.5
click at [310, 787] on div "Income - Bad Debt % Income - Occupancy % Income - Concessions % Income - Additi…" at bounding box center [659, 909] width 1137 height 282
paste input "9,430"
type input "9,430"
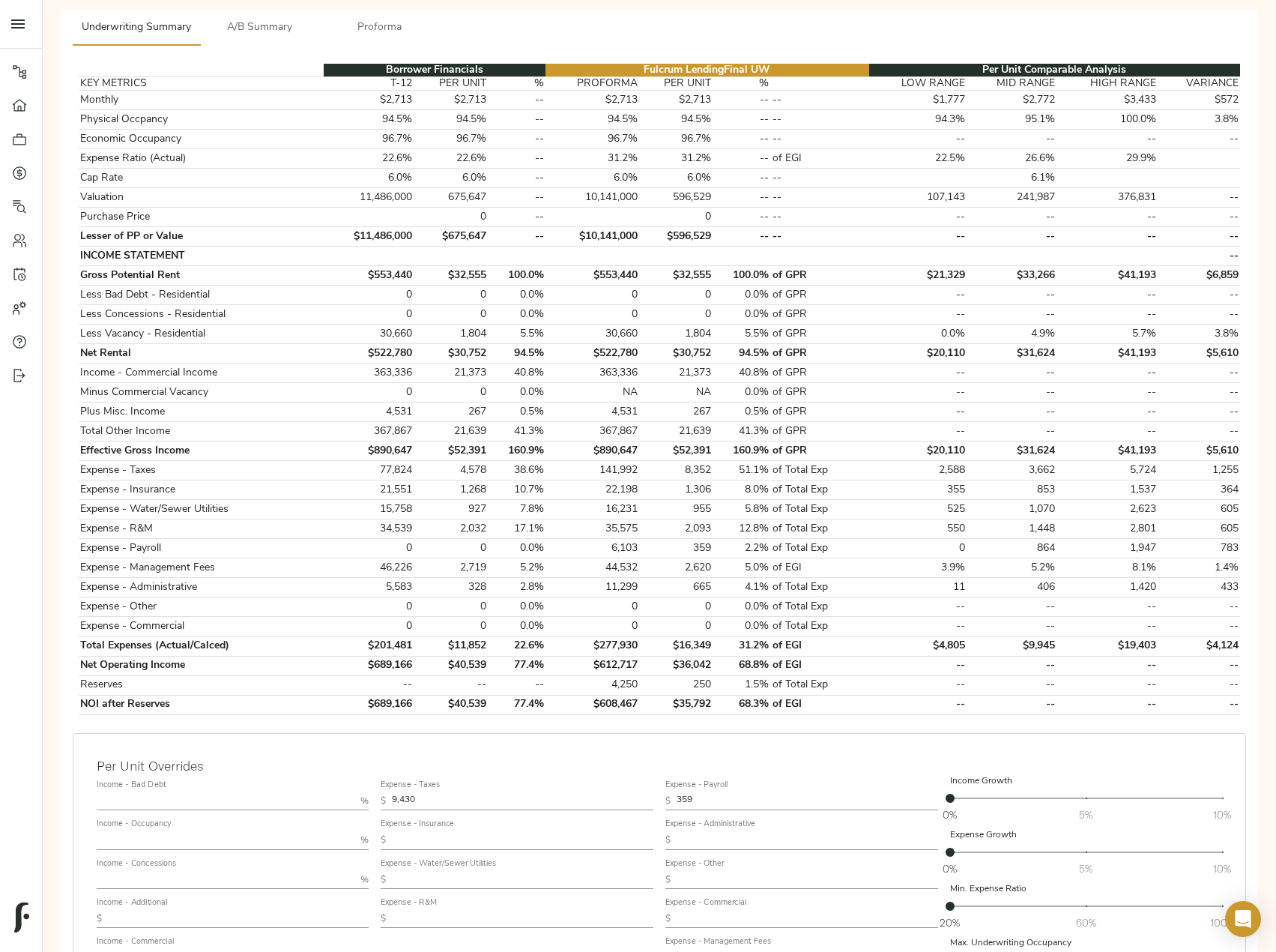
drag, startPoint x: 710, startPoint y: 797, endPoint x: 638, endPoint y: 797, distance: 72.0
click at [638, 797] on div "Income - Bad Debt % Income - Occupancy % Income - Concessions % Income - Additi…" at bounding box center [659, 909] width 1137 height 282
paste input "1,181.869865"
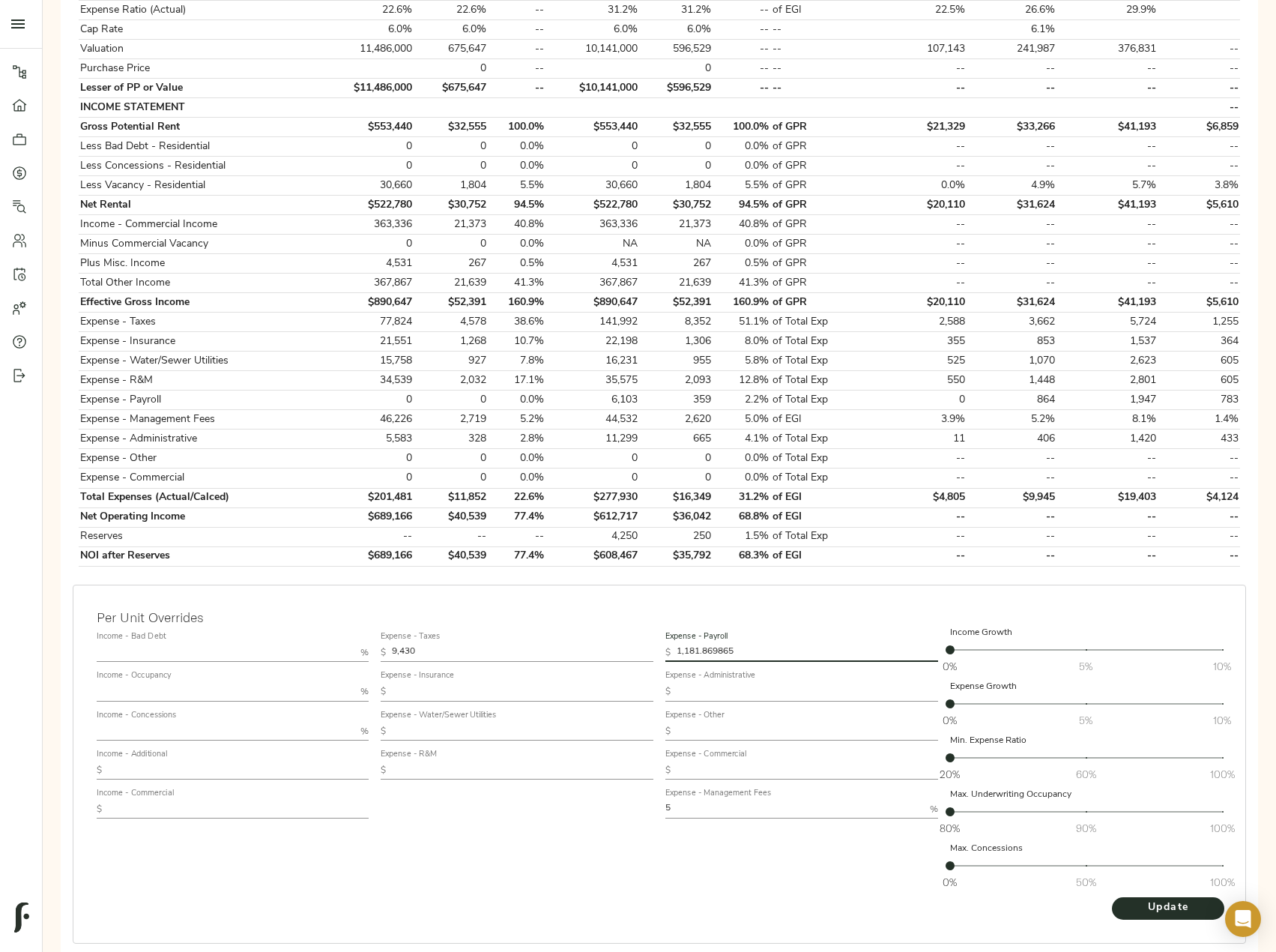
scroll to position [375, 0]
drag, startPoint x: 758, startPoint y: 649, endPoint x: 711, endPoint y: 646, distance: 47.1
click at [711, 646] on input "1,181.869865" at bounding box center [808, 651] width 262 height 18
type input "1,181.87"
drag, startPoint x: 680, startPoint y: 801, endPoint x: 652, endPoint y: 799, distance: 28.1
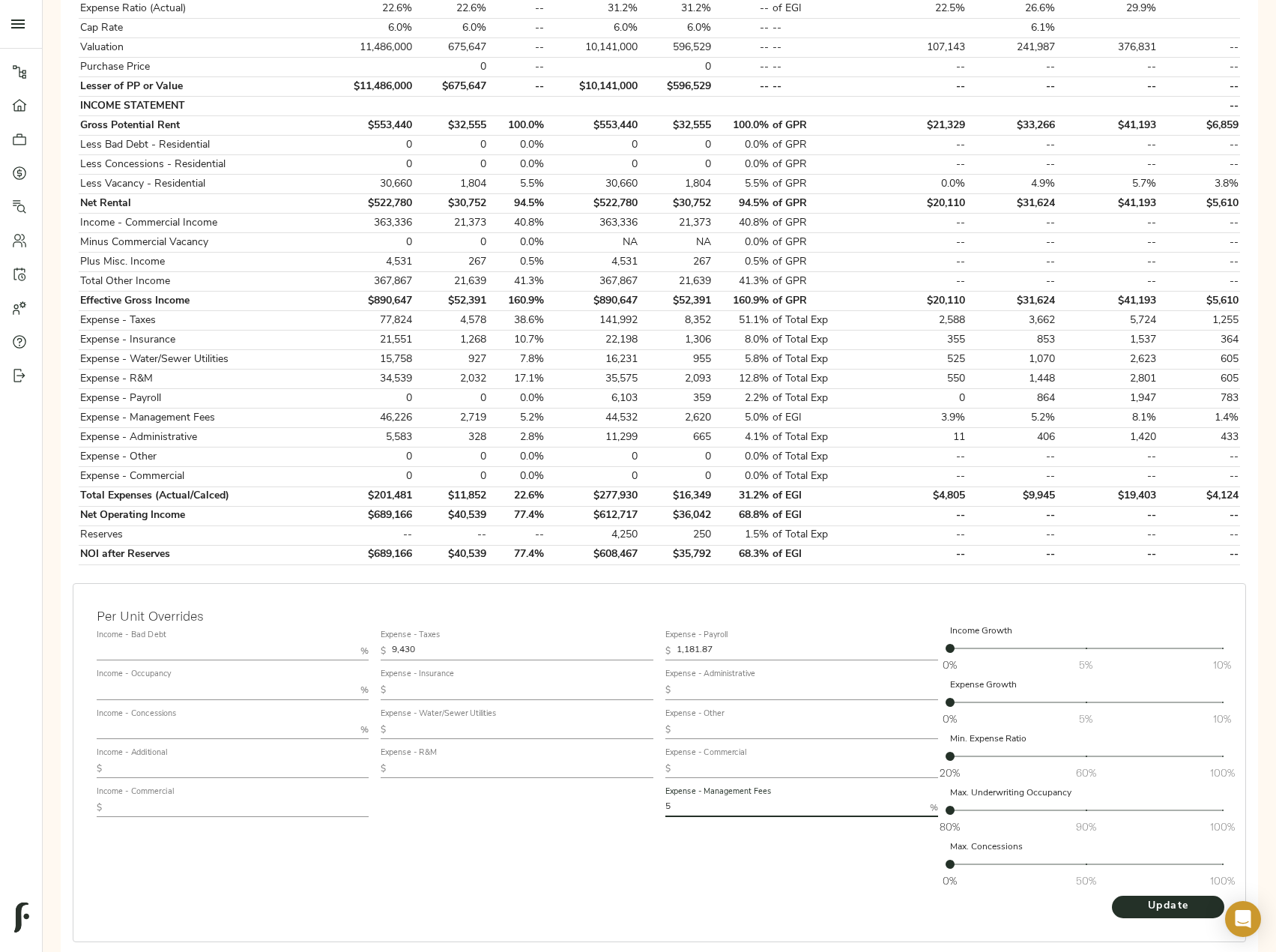
click at [652, 799] on div "Income - Bad Debt % Income - Occupancy % Income - Concessions % Income - Additi…" at bounding box center [659, 759] width 1137 height 282
type input "3"
click at [1161, 907] on span "Update" at bounding box center [1168, 906] width 83 height 19
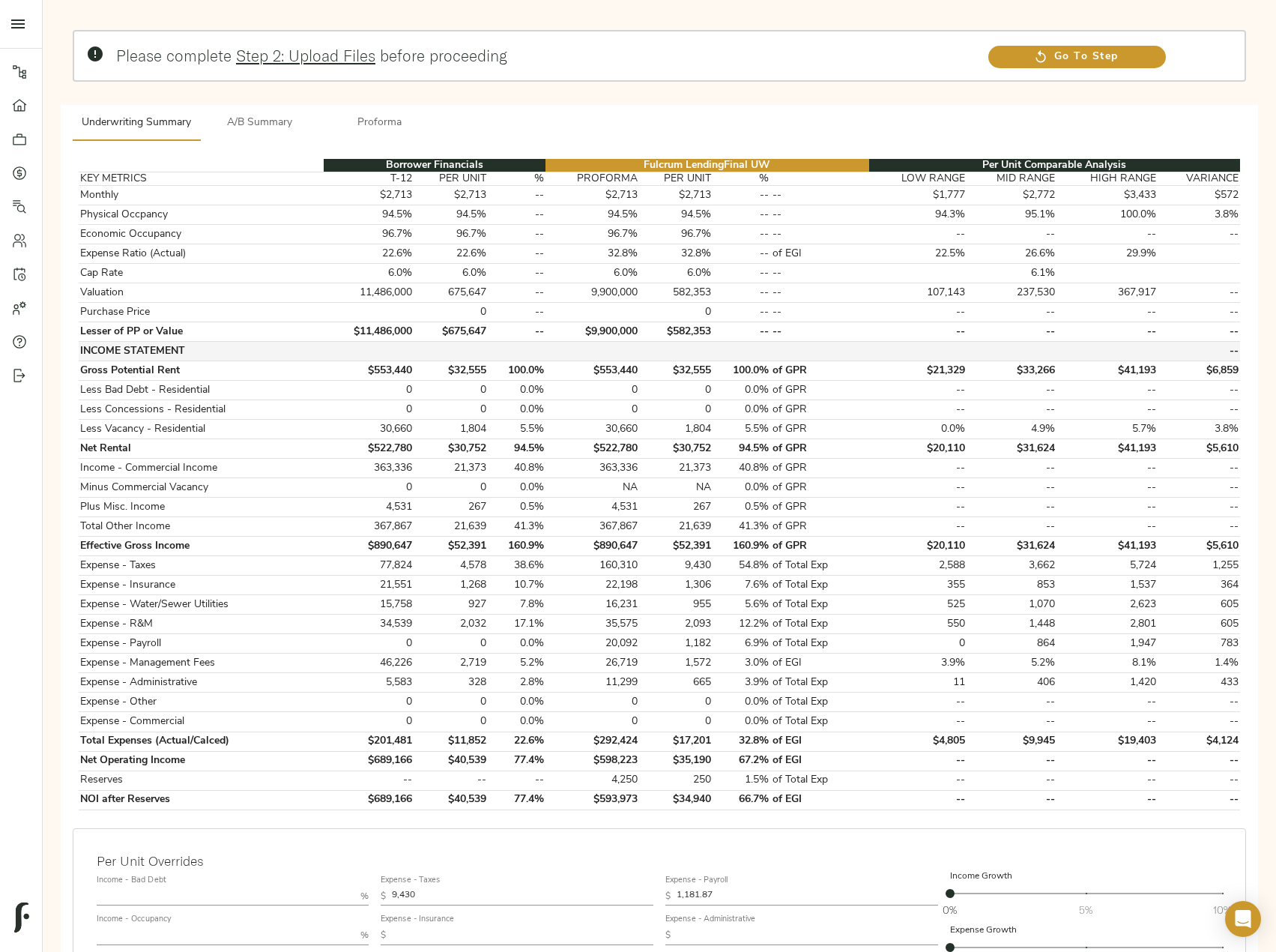
scroll to position [440, 0]
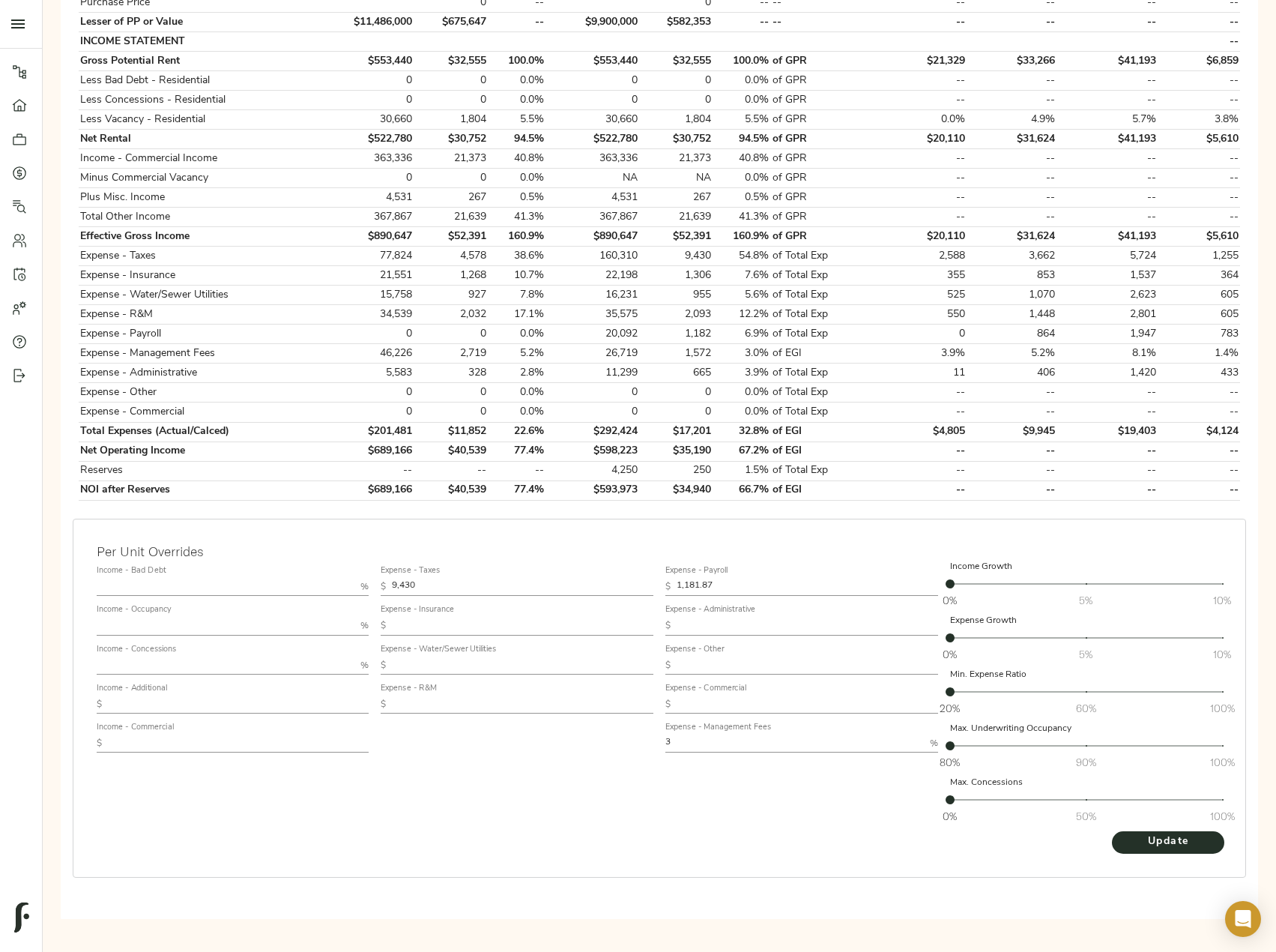
click at [720, 625] on input "text" at bounding box center [808, 625] width 262 height 18
paste input "338"
type input "338"
click at [1177, 841] on span "Update" at bounding box center [1168, 842] width 83 height 19
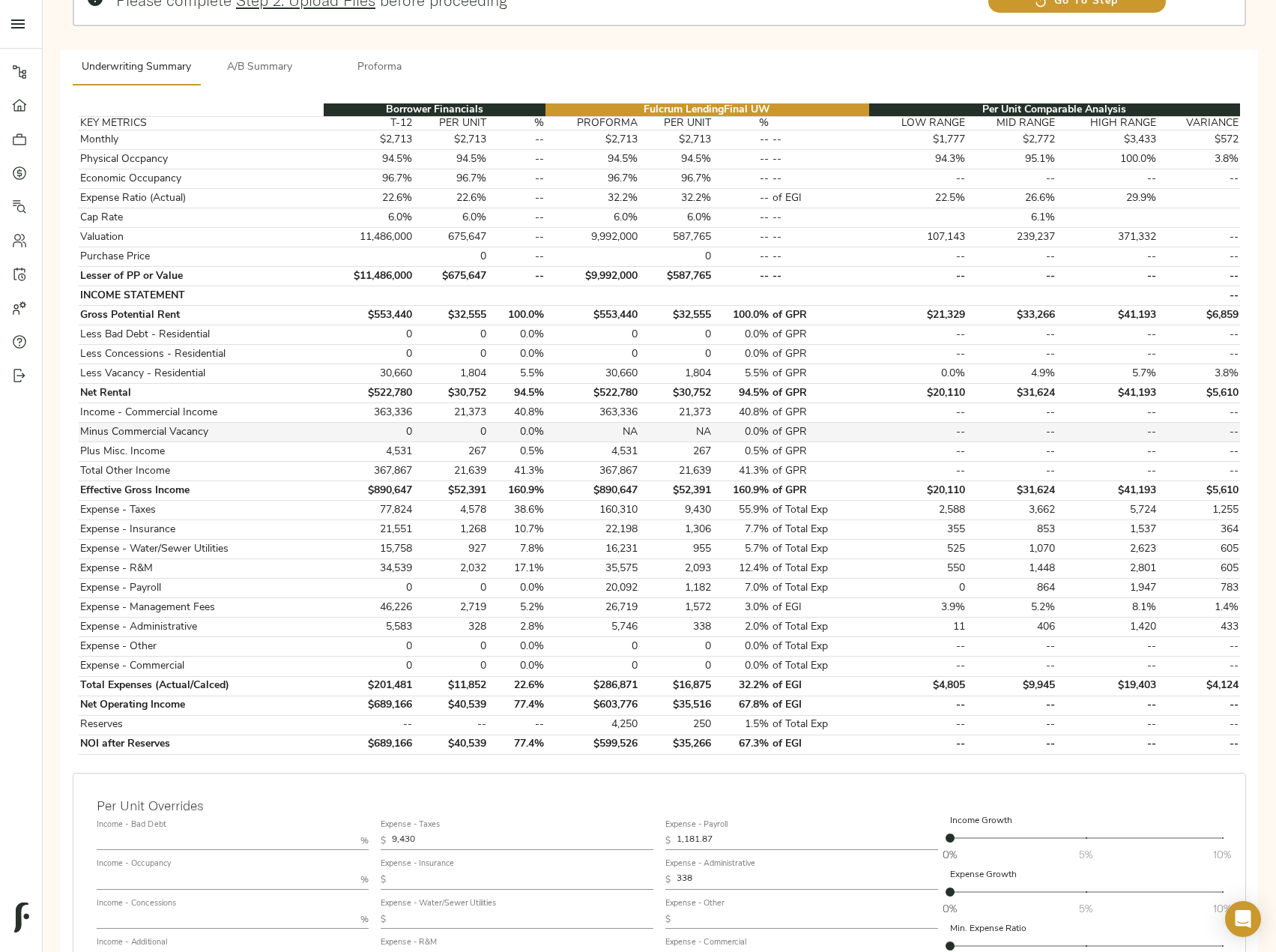
scroll to position [225, 0]
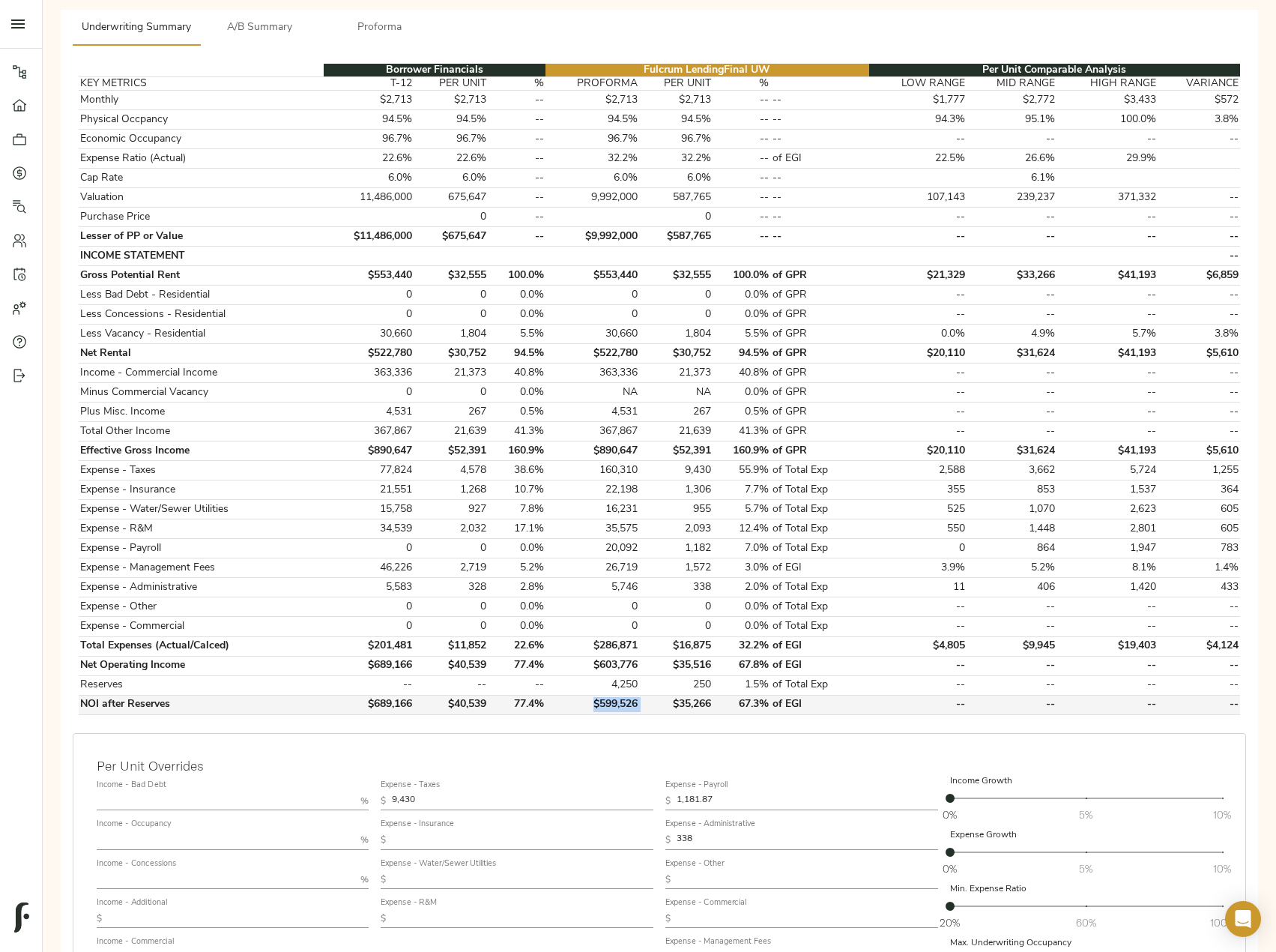
drag, startPoint x: 642, startPoint y: 700, endPoint x: 595, endPoint y: 700, distance: 47.0
click at [595, 700] on tr "NOI after Reserves $689,166 $40,539 77.4% $599,526 $35,266 67.3% of EGI -- -- -…" at bounding box center [659, 704] width 1161 height 19
copy td "$599,526"
click at [289, 29] on span "A/B Summary" at bounding box center [260, 28] width 102 height 19
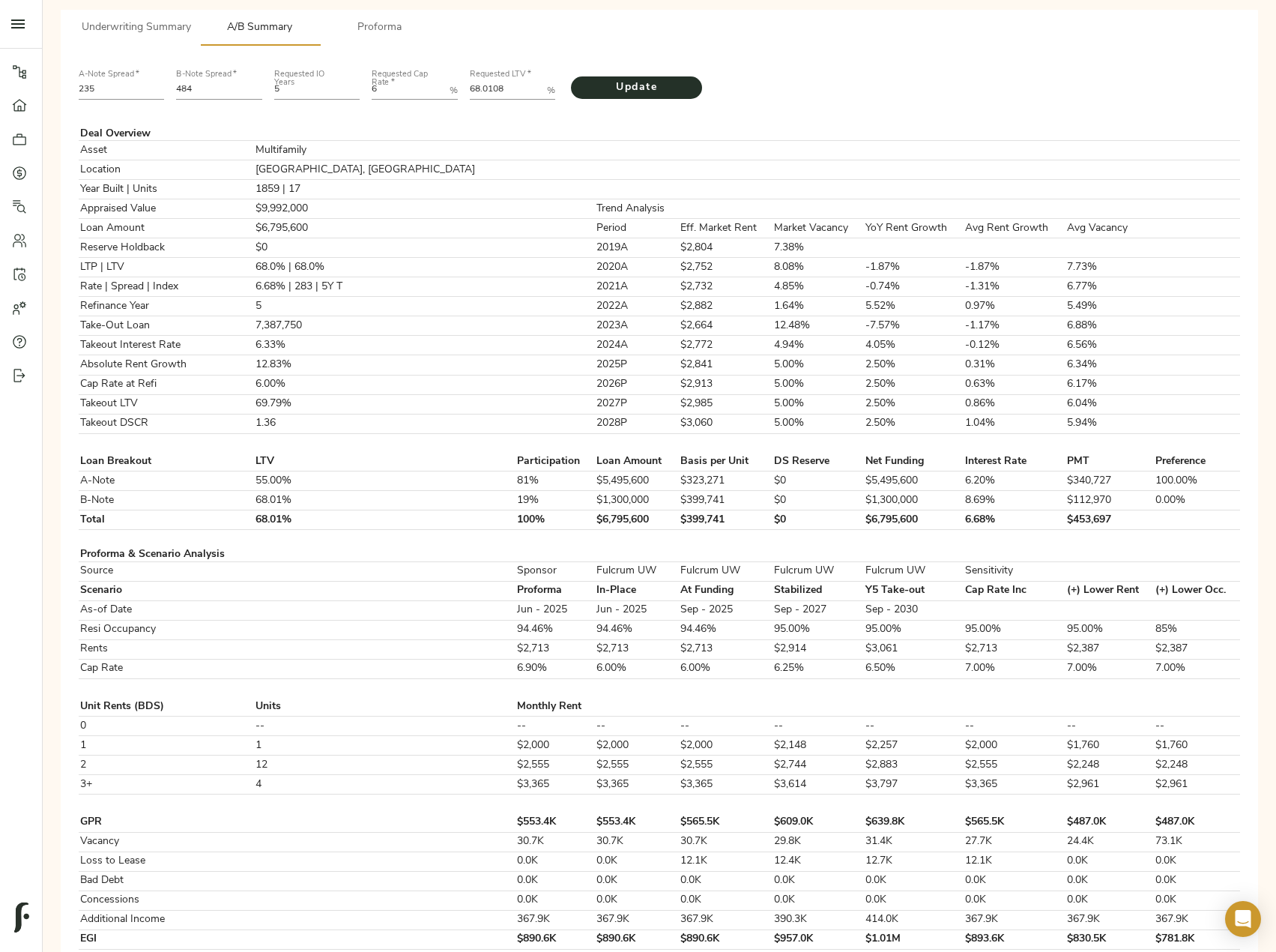
scroll to position [0, 0]
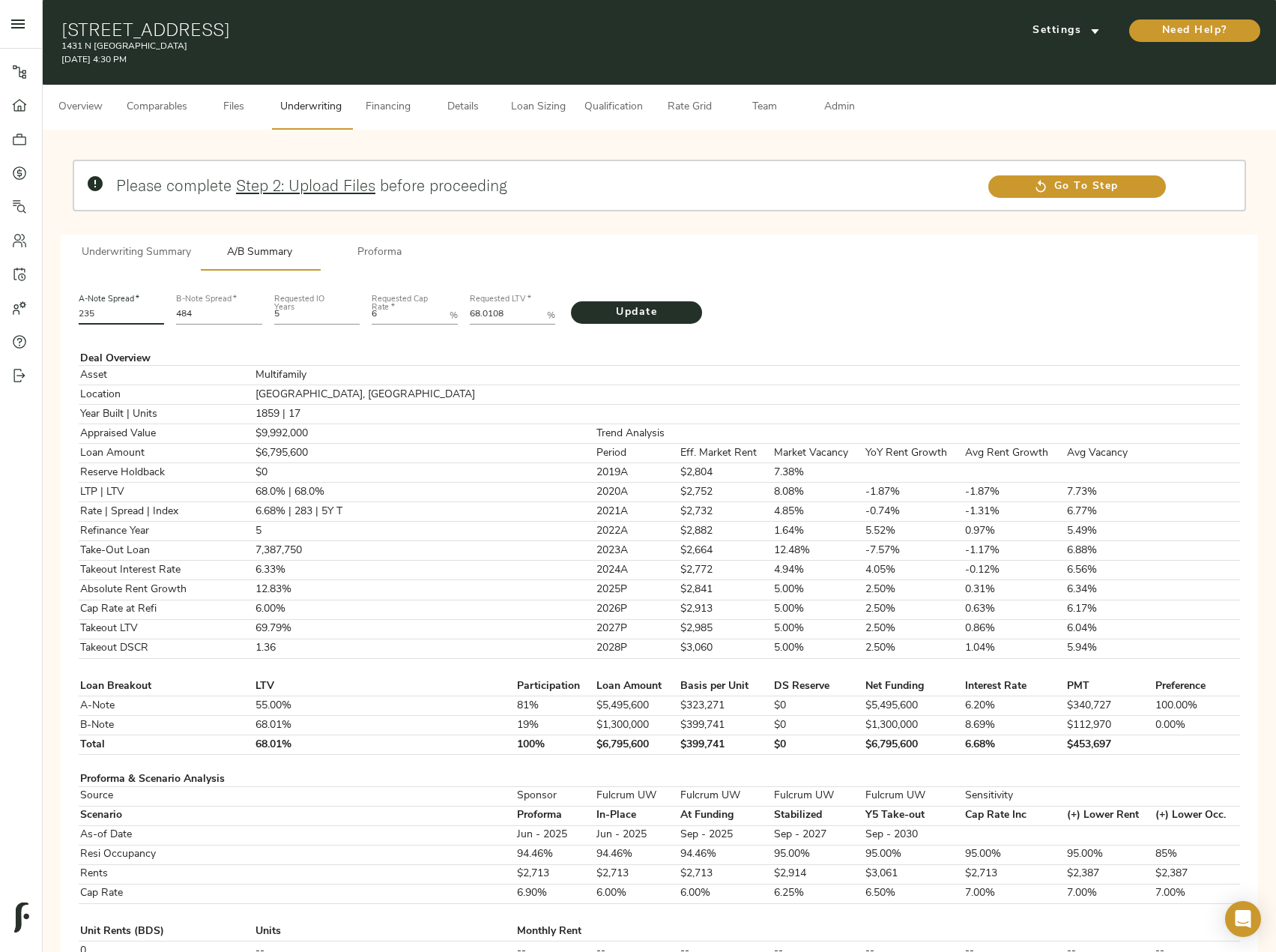
drag, startPoint x: 125, startPoint y: 310, endPoint x: 46, endPoint y: 315, distance: 79.2
click at [46, 315] on div "Please complete Step 2: Upload Files before proceeding Go To Step Underwriting …" at bounding box center [659, 902] width 1233 height 1544
type input "220"
drag, startPoint x: 205, startPoint y: 315, endPoint x: 158, endPoint y: 315, distance: 47.0
click at [158, 315] on div "A-Note Spread   * 220 B-Note Spread   * 484 Requested IO Years 5 Requested Cap …" at bounding box center [659, 308] width 1174 height 51
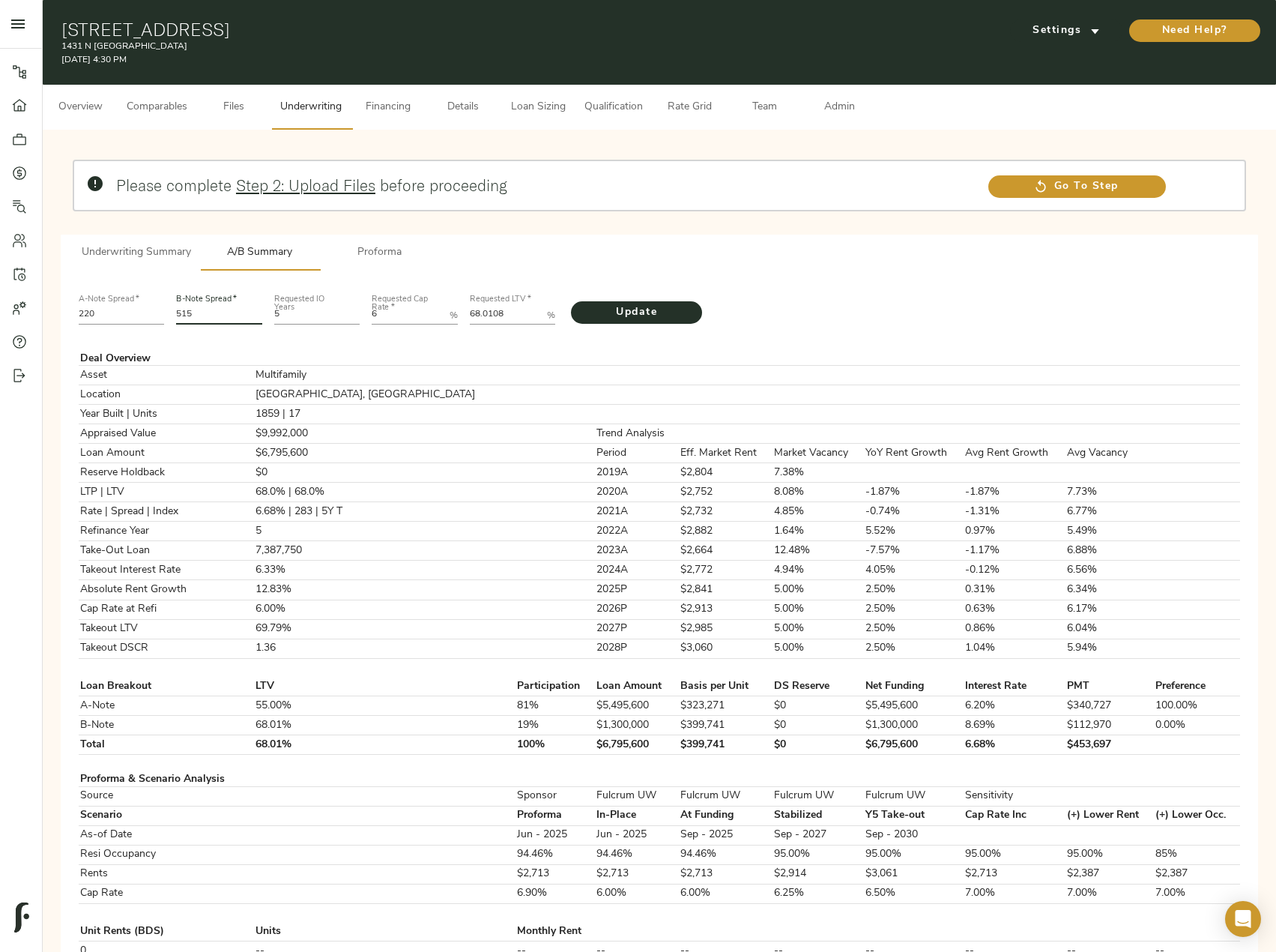
type input "515"
drag, startPoint x: 523, startPoint y: 311, endPoint x: 446, endPoint y: 324, distance: 78.1
click at [446, 323] on div "A-Note Spread   * 220 B-Note Spread   * 515 Requested IO Years 5 Requested Cap …" at bounding box center [659, 308] width 1174 height 51
paste LTV "9.3043"
type LTV "69.3043"
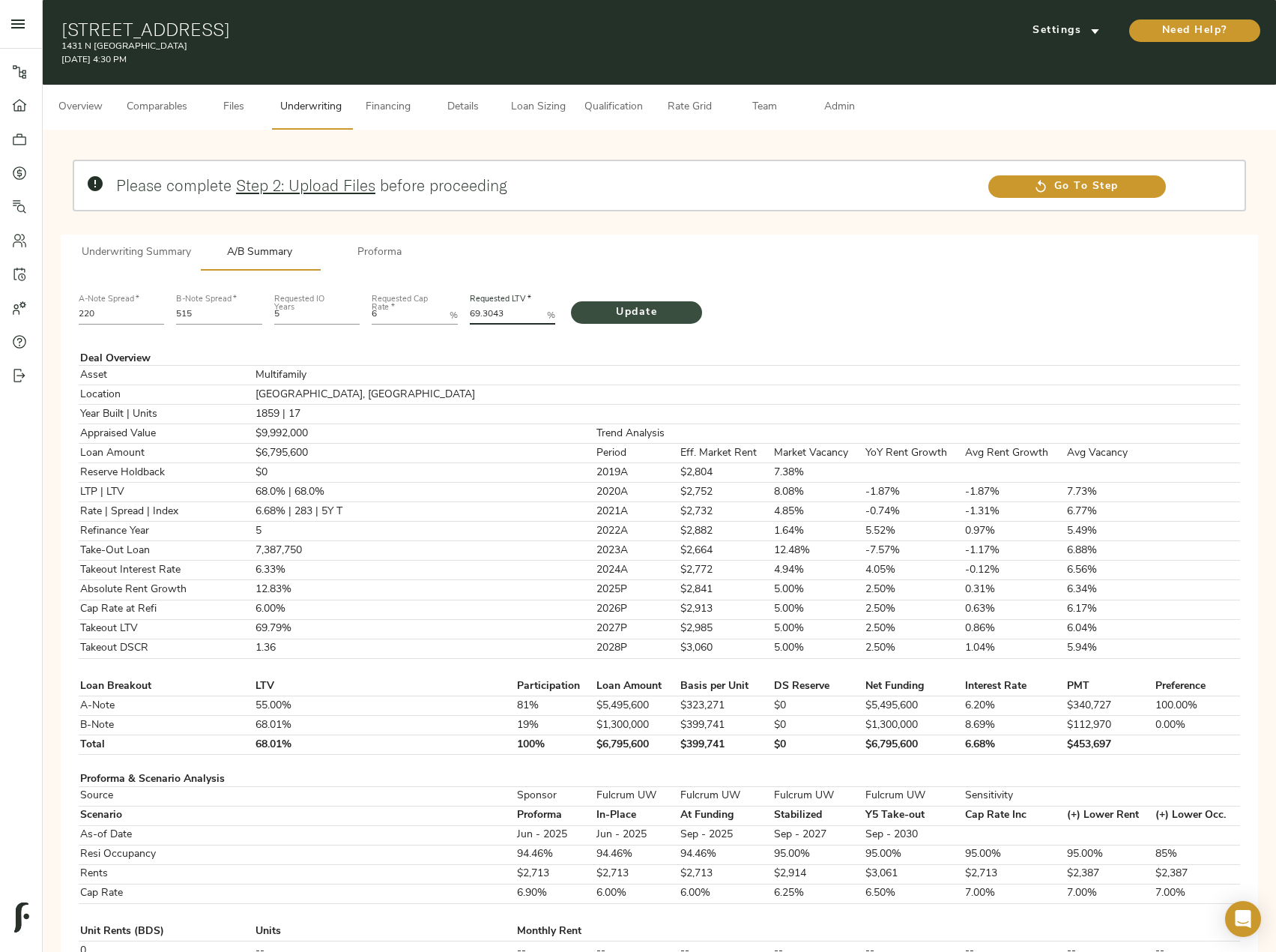
click at [662, 316] on span "Update" at bounding box center [636, 313] width 101 height 19
click at [176, 255] on span "Underwriting Summary" at bounding box center [136, 253] width 109 height 19
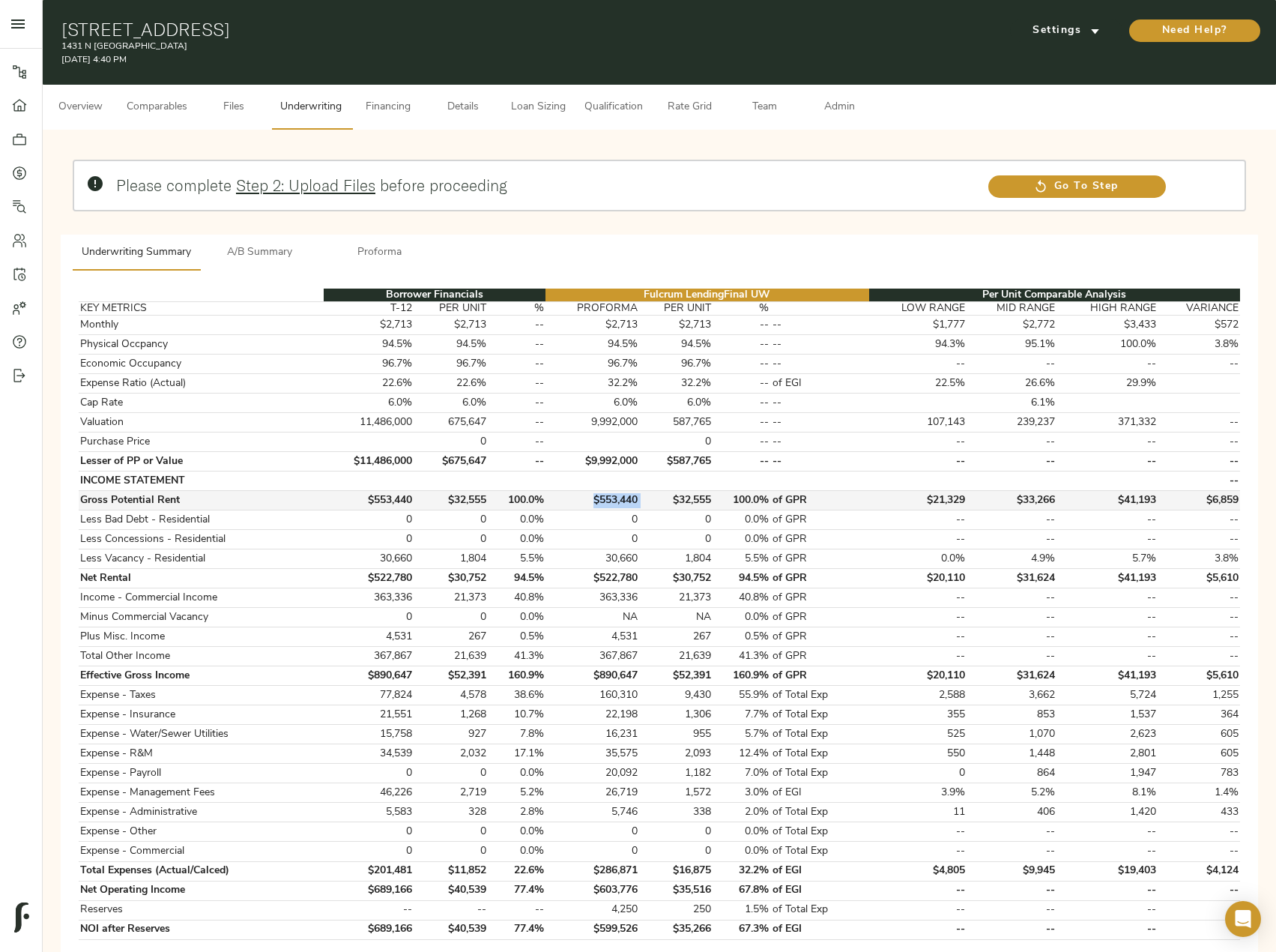
drag, startPoint x: 650, startPoint y: 499, endPoint x: 587, endPoint y: 505, distance: 63.3
click at [587, 505] on tr "Gross Potential Rent $553,440 $32,555 100.0% $553,440 $32,555 100.0% of GPR $21…" at bounding box center [659, 500] width 1161 height 19
copy td "$553,440"
drag, startPoint x: 648, startPoint y: 598, endPoint x: 575, endPoint y: 603, distance: 73.2
click at [575, 603] on tr "Income - Commercial Income 363,336 21,373 40.8% 363,336 21,373 40.8% of GPR -- …" at bounding box center [659, 598] width 1161 height 19
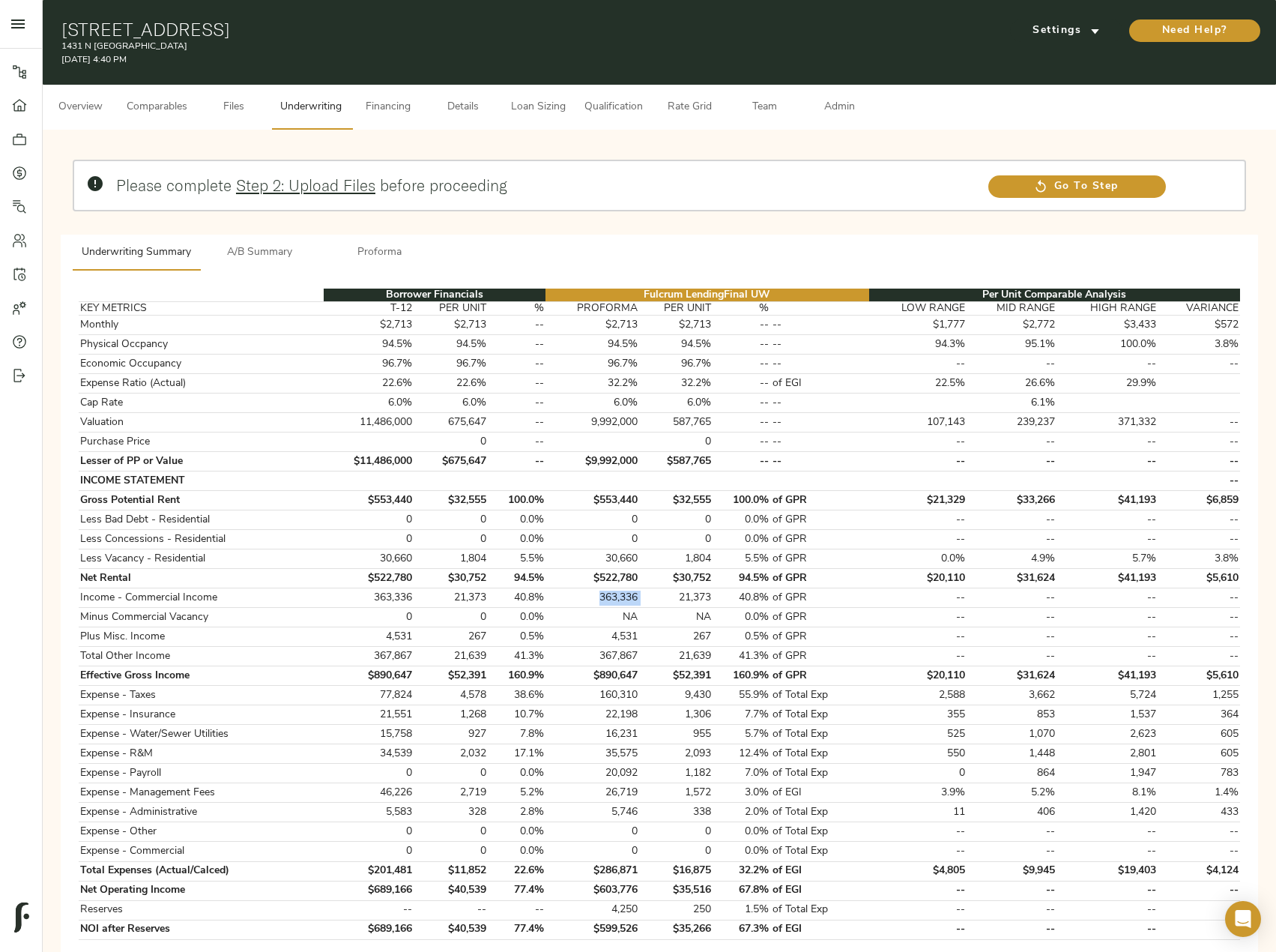
copy td "363,336"
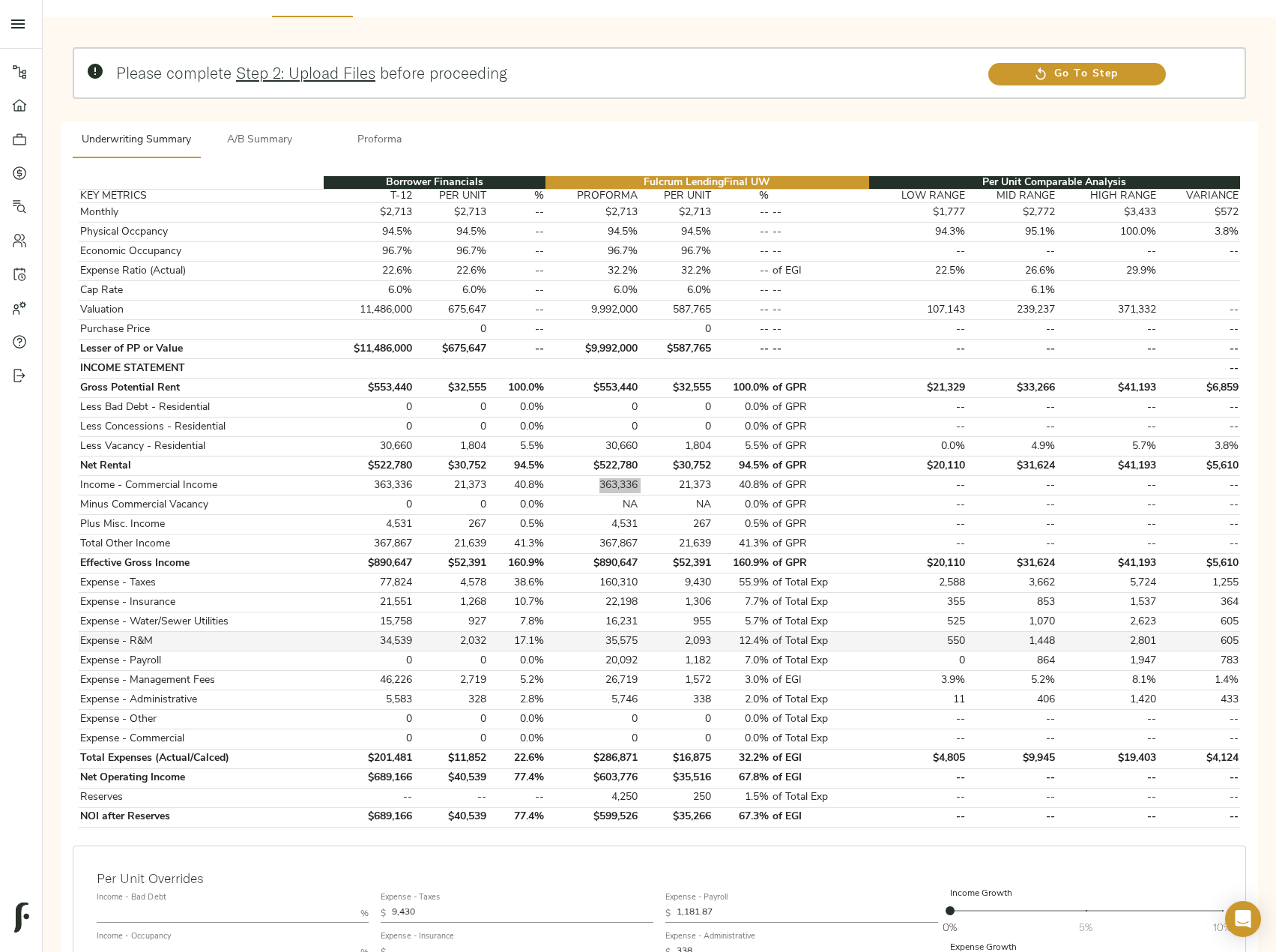
scroll to position [75, 0]
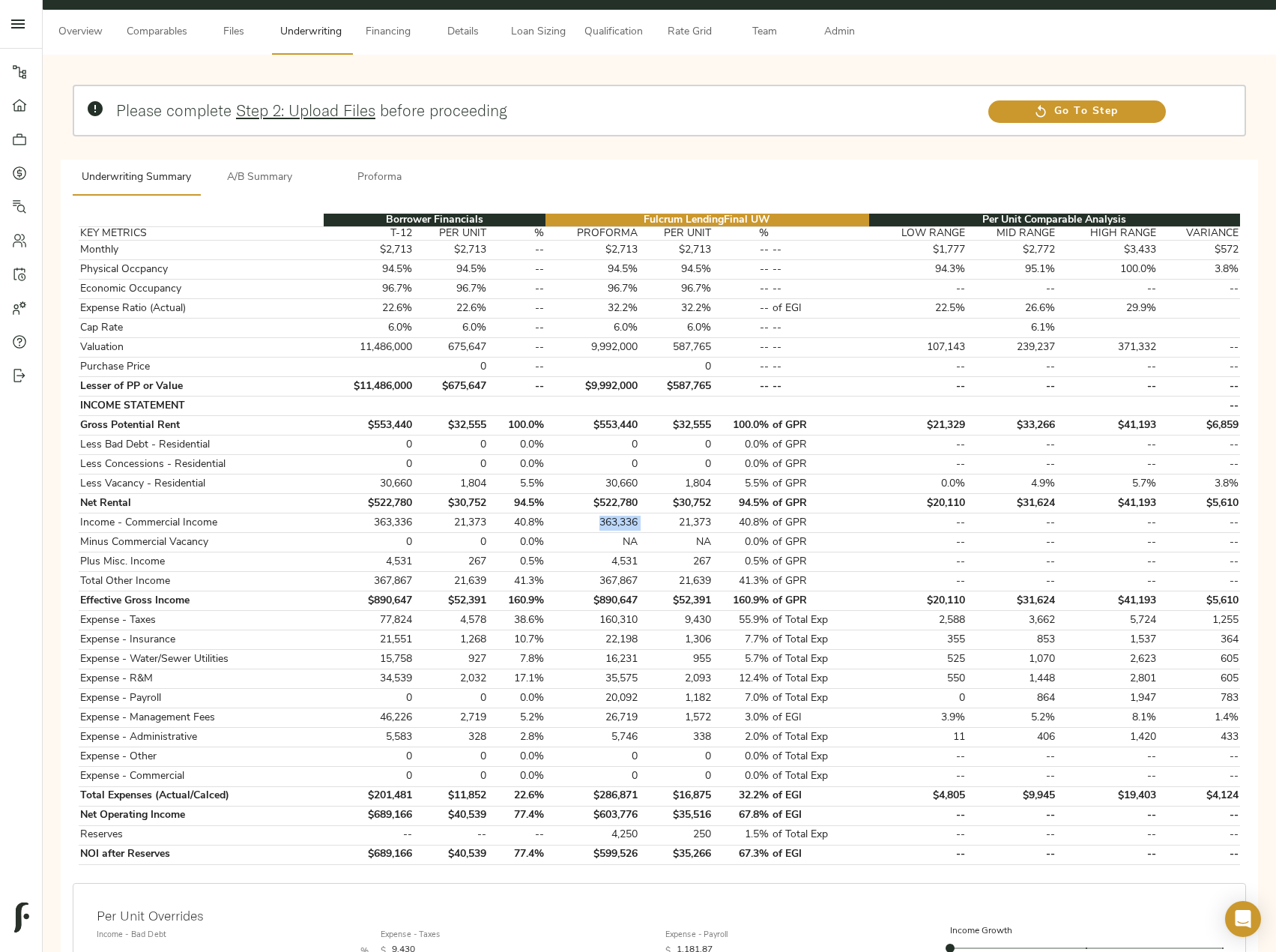
click at [292, 187] on button "A/B Summary" at bounding box center [260, 177] width 120 height 36
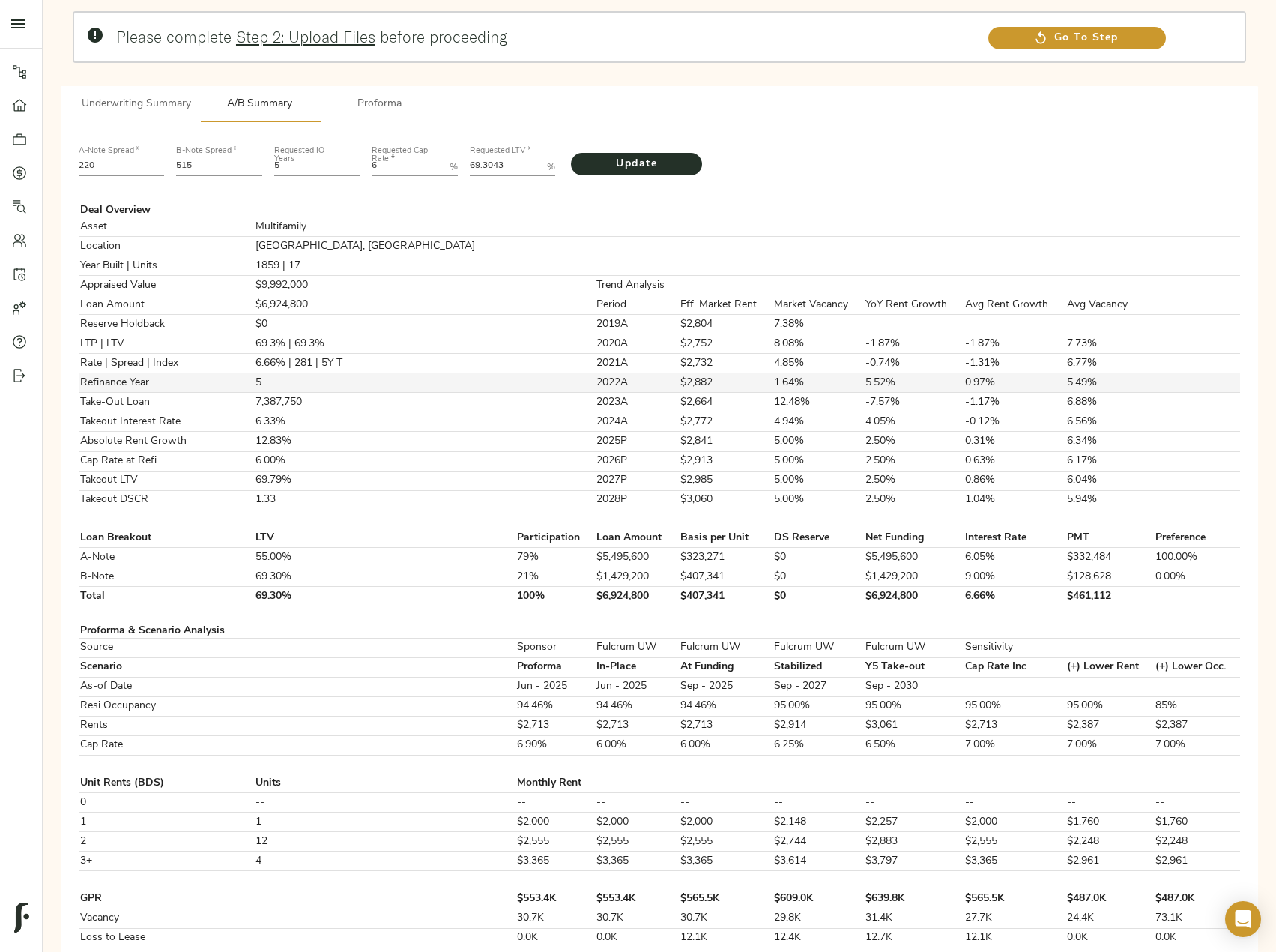
scroll to position [150, 0]
drag, startPoint x: 209, startPoint y: 166, endPoint x: 156, endPoint y: 163, distance: 53.1
click at [156, 163] on div "A-Note Spread   * 220 B-Note Spread   * 515 Requested IO Years 5 Requested Cap …" at bounding box center [659, 158] width 1174 height 51
type input "485"
drag, startPoint x: 503, startPoint y: 165, endPoint x: 430, endPoint y: 160, distance: 73.2
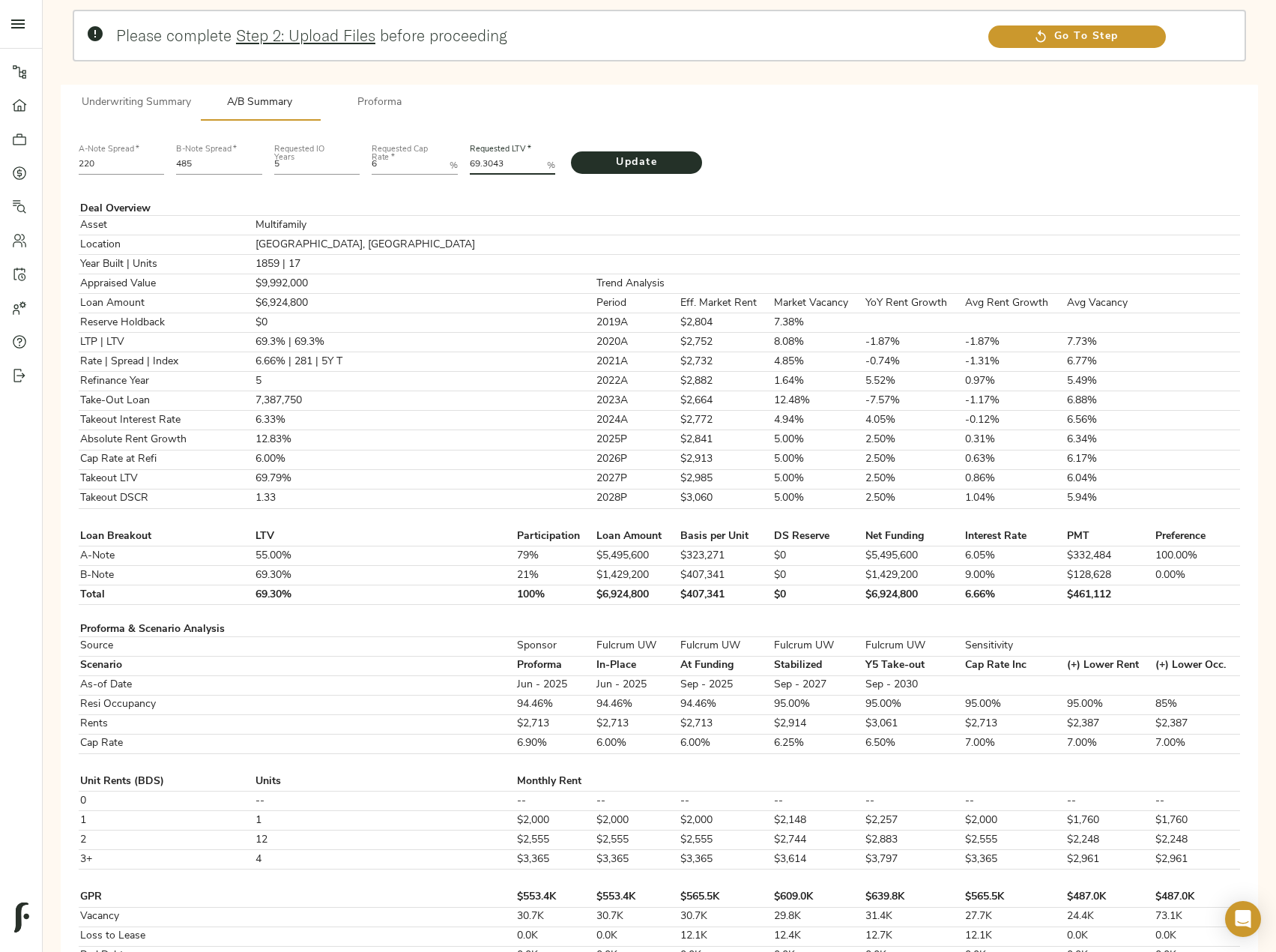
click at [430, 160] on div "A-Note Spread   * 220 B-Note Spread   * 485 Requested IO Years 5 Requested Cap …" at bounding box center [659, 158] width 1174 height 51
paste LTV "8038"
type LTV "69.8038"
click at [627, 164] on span "Update" at bounding box center [636, 163] width 101 height 19
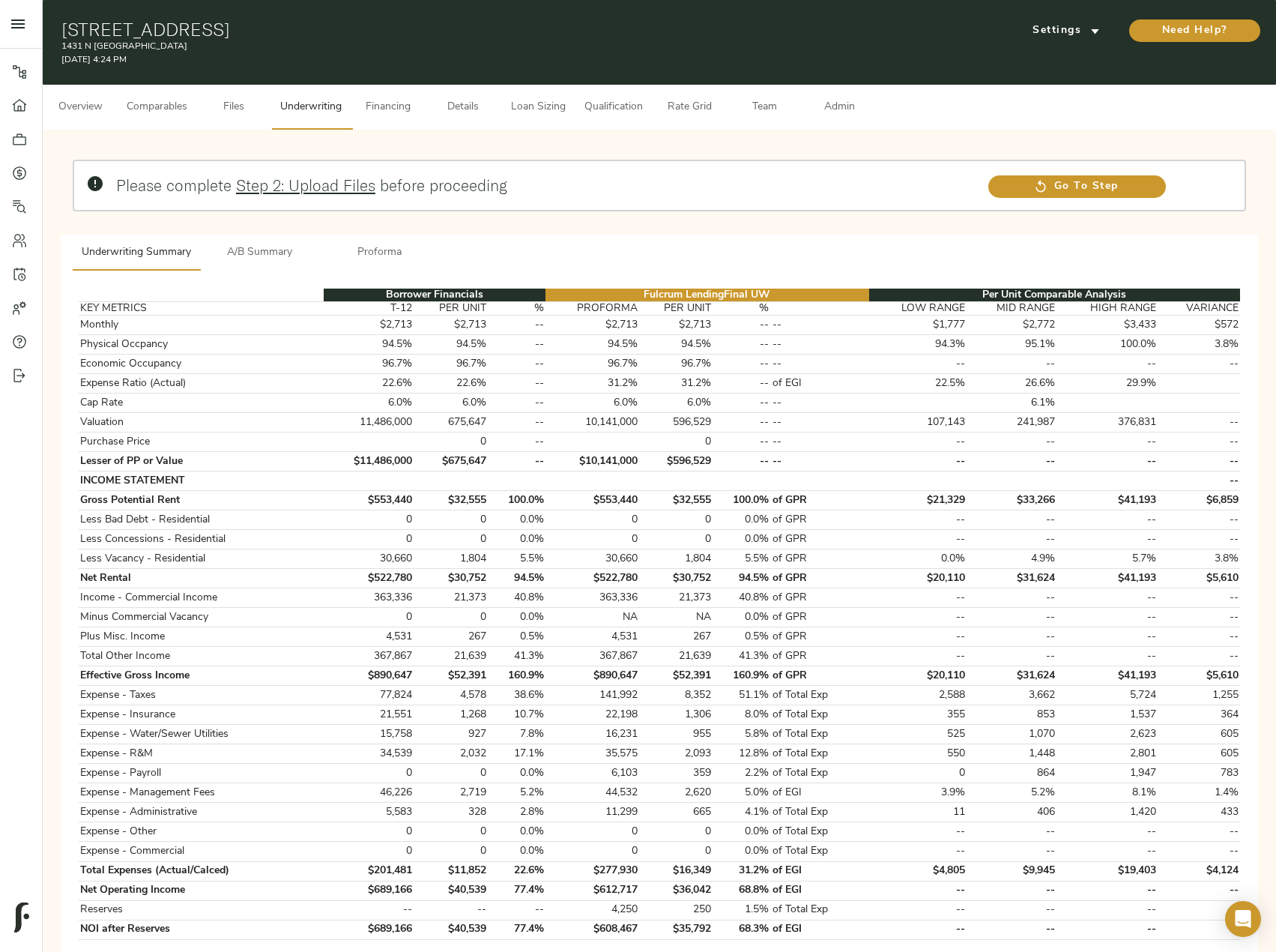
click at [840, 107] on span "Admin" at bounding box center [840, 108] width 57 height 19
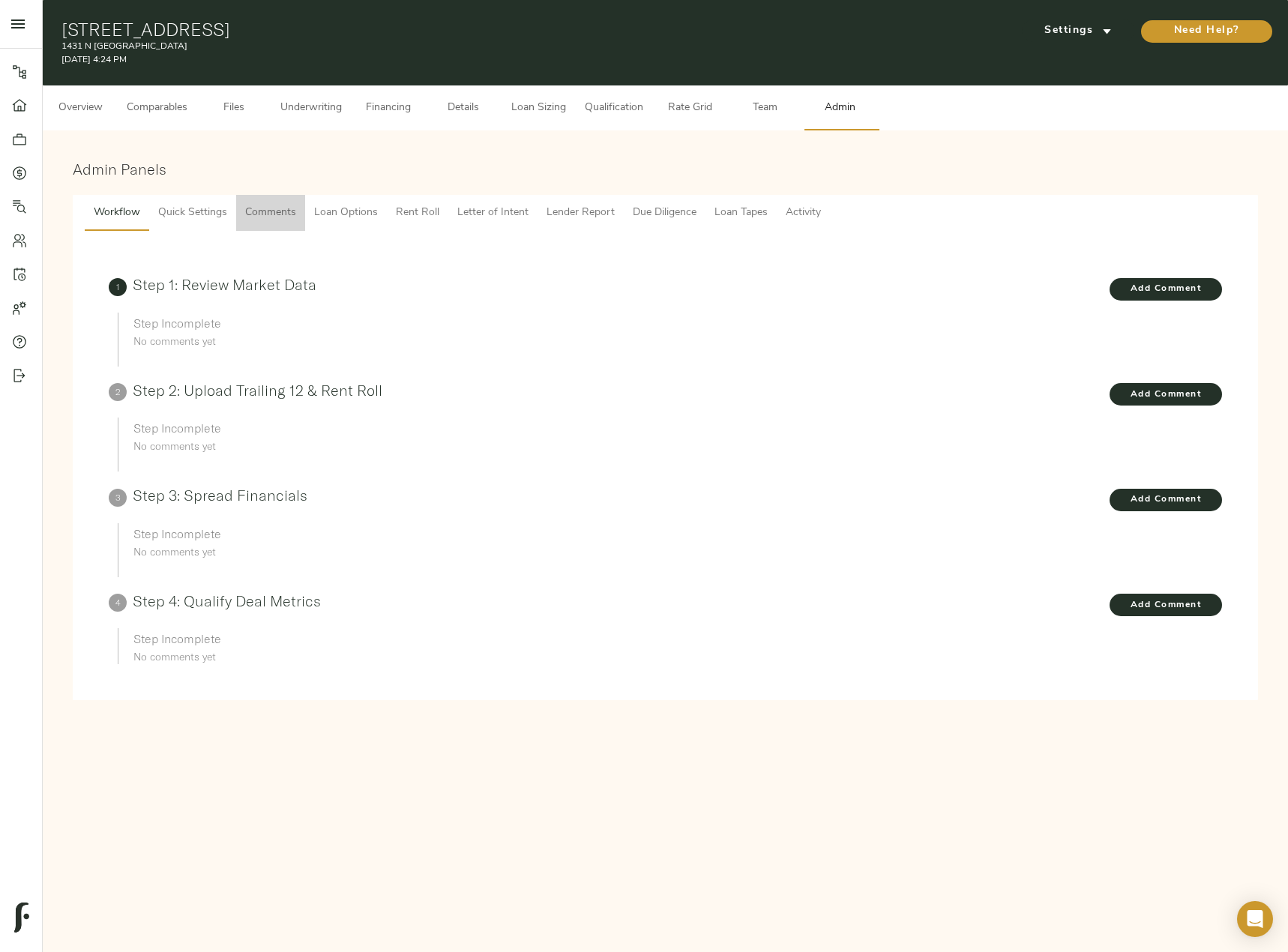
click at [269, 215] on span "Comments" at bounding box center [271, 213] width 51 height 19
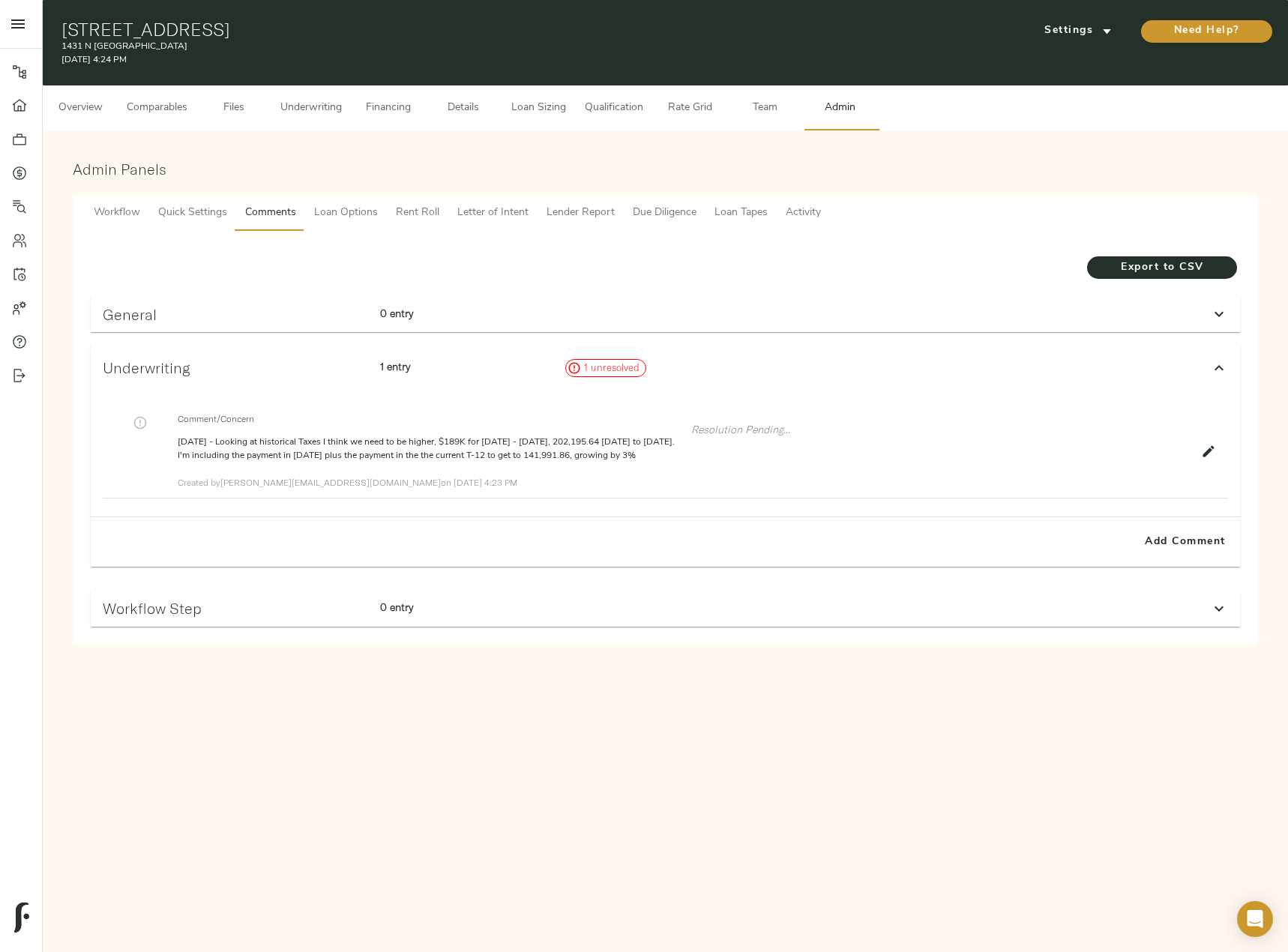
click at [1201, 456] on icon "button" at bounding box center [1208, 450] width 15 height 15
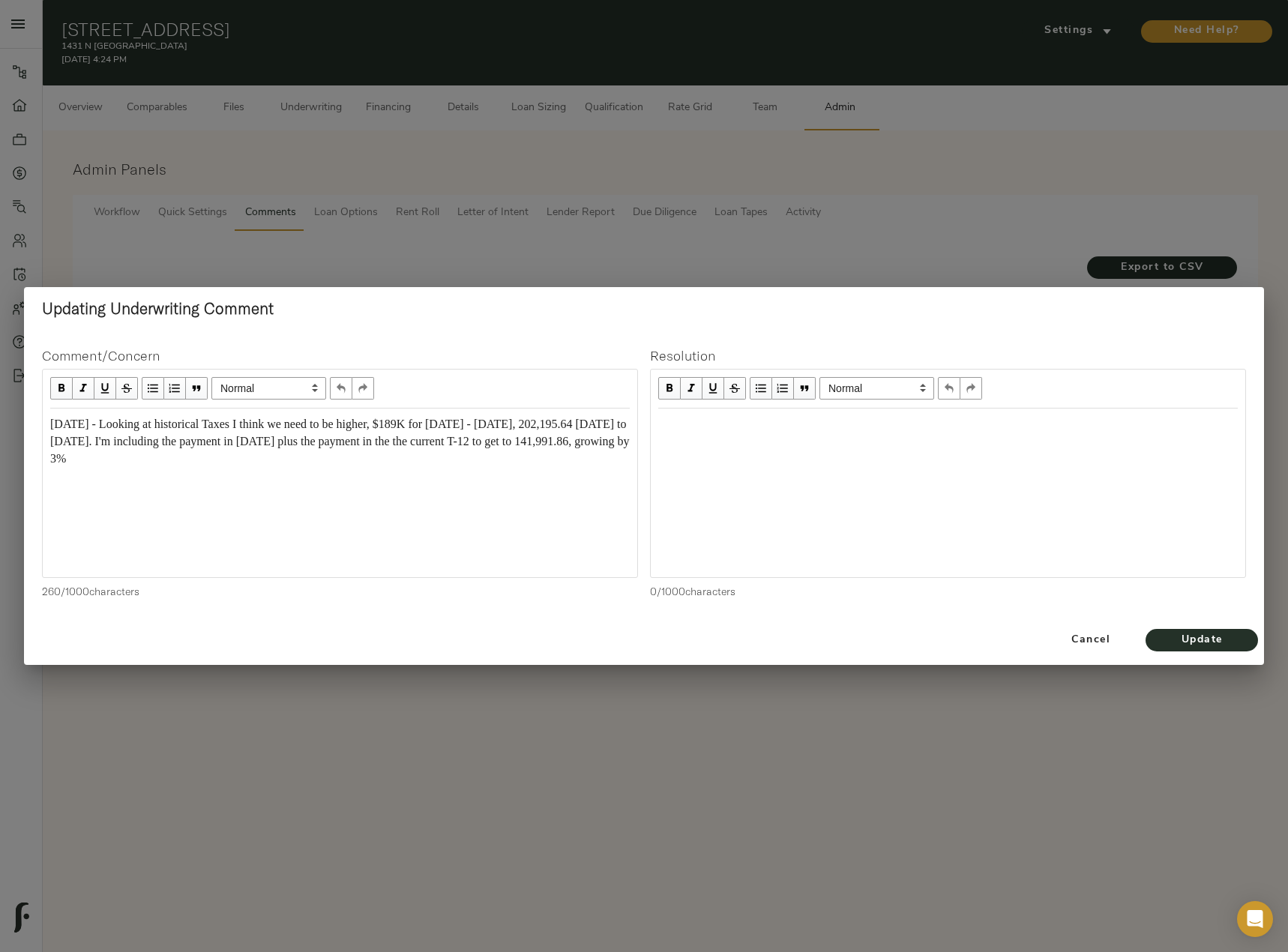
click at [344, 461] on div "8/16/2025 - Looking at historical Taxes I think we need to be higher, $189K for…" at bounding box center [340, 441] width 580 height 52
drag, startPoint x: 255, startPoint y: 438, endPoint x: 306, endPoint y: 467, distance: 58.7
click at [306, 467] on div "8/16/2025 - Looking at historical Taxes I think we need to be higher, $189K for…" at bounding box center [340, 442] width 593 height 65
click at [172, 457] on span "8/16/2025 - Looking at historical Taxes I think we need to be higher, $189K for…" at bounding box center [341, 440] width 582 height 47
drag, startPoint x: 412, startPoint y: 440, endPoint x: 524, endPoint y: 449, distance: 112.4
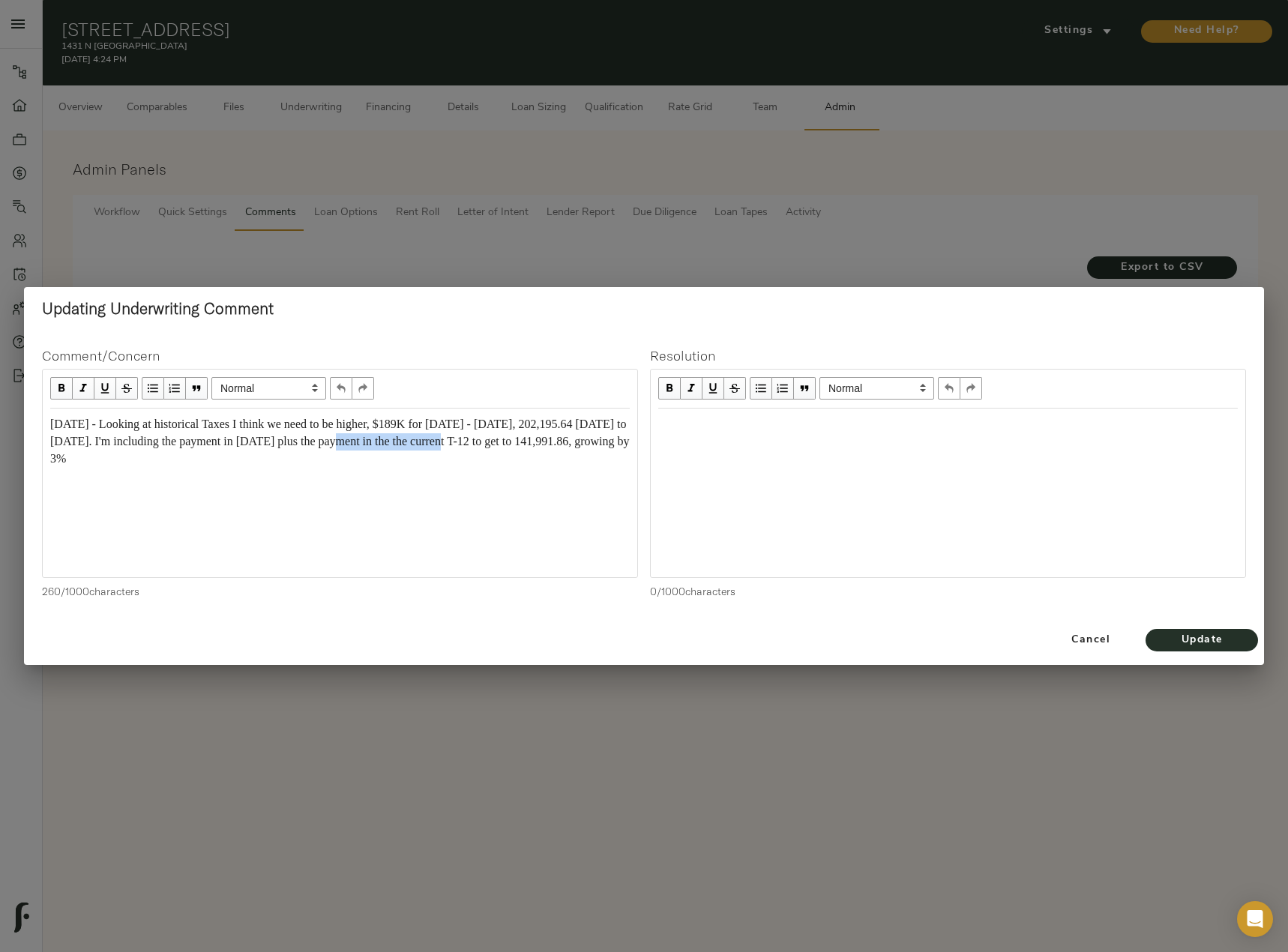
click at [524, 449] on div "8/16/2025 - Looking at historical Taxes I think we need to be higher, $189K for…" at bounding box center [340, 441] width 580 height 52
click at [518, 440] on span "8/16/2025 - Looking at historical Taxes I think we need to be higher, $189K for…" at bounding box center [340, 432] width 579 height 30
drag, startPoint x: 106, startPoint y: 459, endPoint x: 51, endPoint y: 461, distance: 55.0
click at [51, 447] on span "8/16/2025 - Looking at historical Taxes I think we need to be higher, $189K for…" at bounding box center [340, 432] width 579 height 30
click at [1201, 636] on span "Update" at bounding box center [1201, 640] width 83 height 19
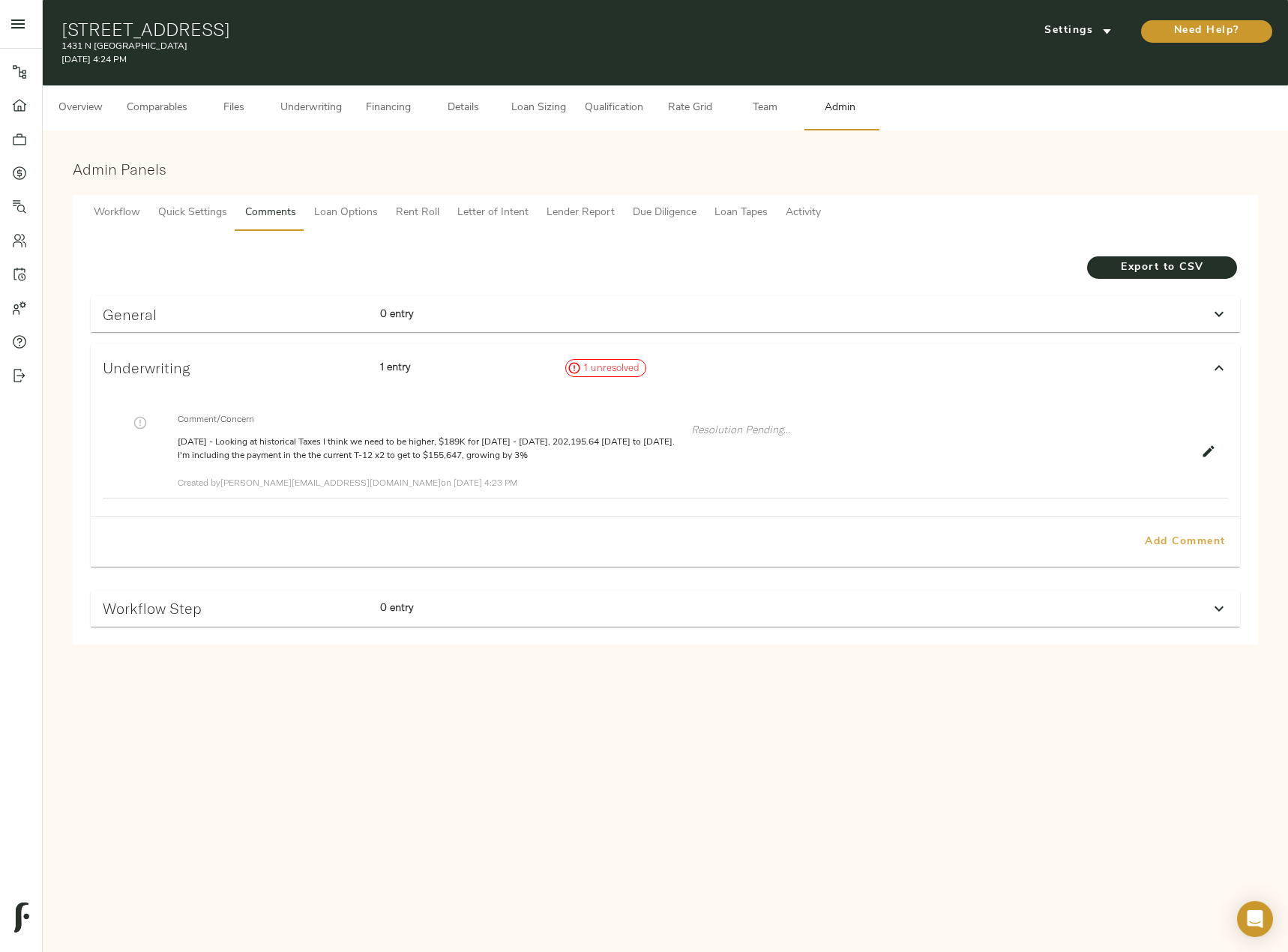
click at [1207, 546] on span "Add Comment" at bounding box center [1185, 543] width 85 height 19
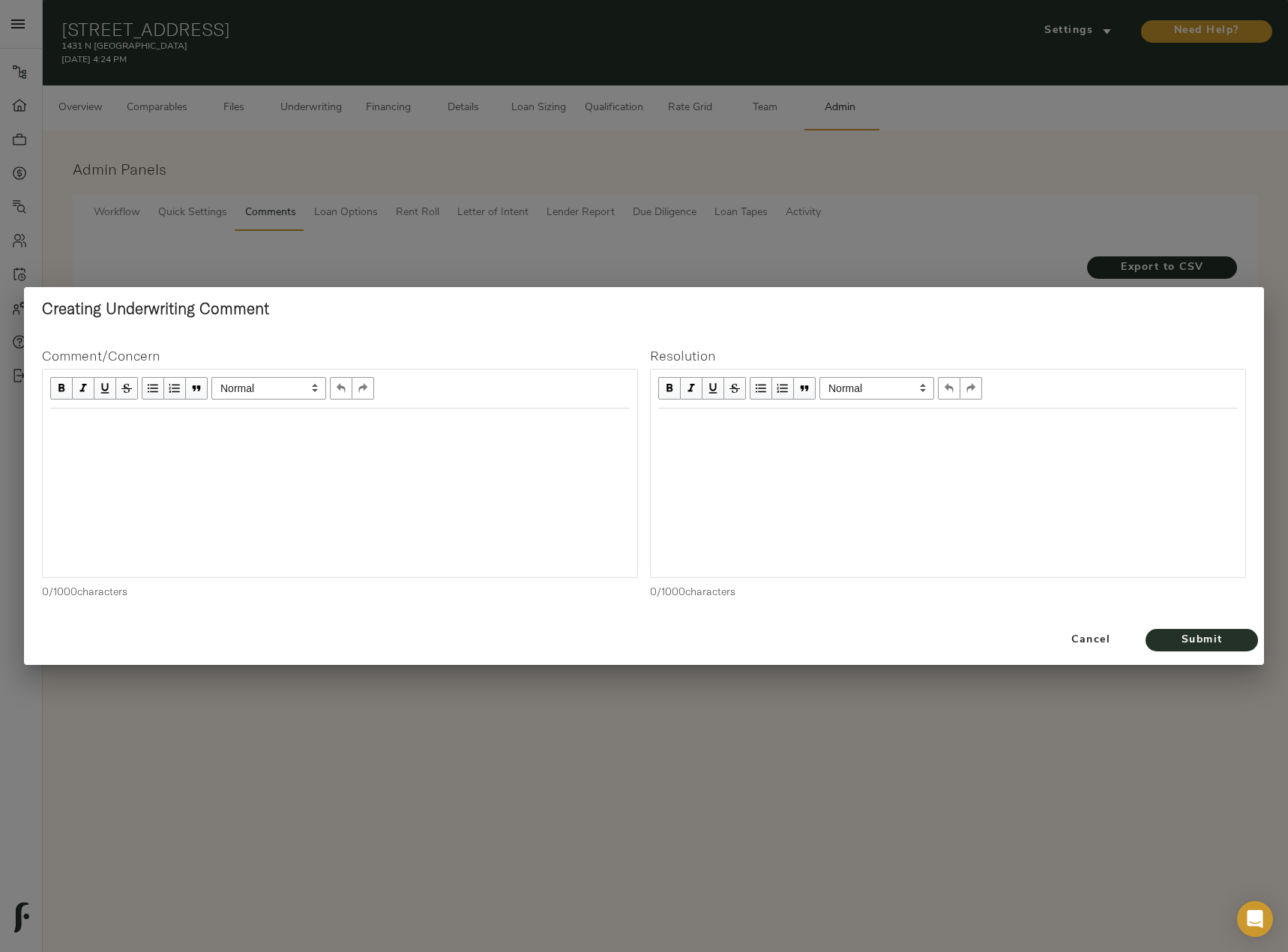
click at [179, 446] on div at bounding box center [340, 493] width 594 height 169
click at [110, 464] on div at bounding box center [340, 493] width 594 height 169
click at [128, 432] on div "Edit text" at bounding box center [340, 424] width 580 height 17
click at [1235, 645] on span "Submit" at bounding box center [1201, 640] width 83 height 19
